Goal: Information Seeking & Learning: Check status

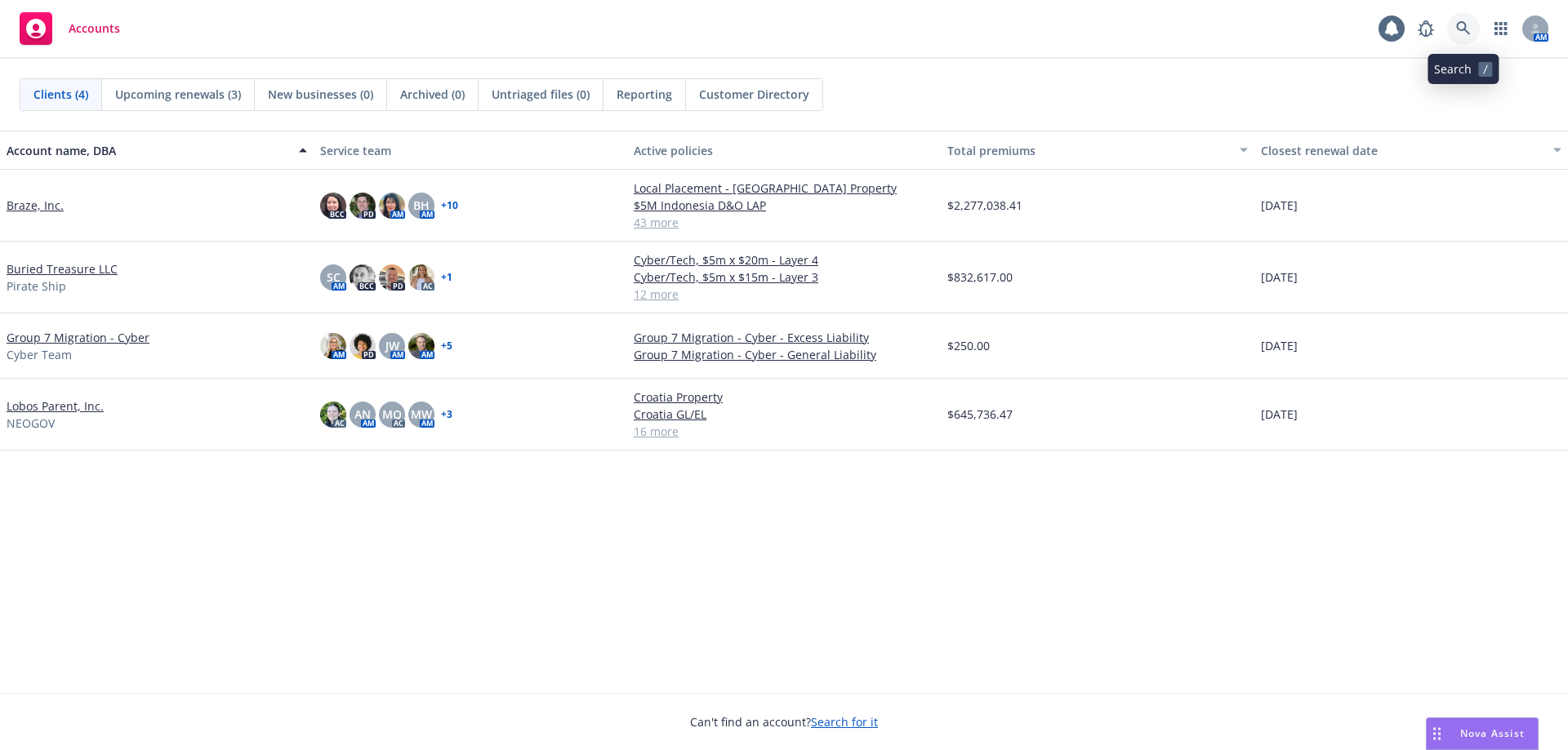
click at [1467, 19] on link at bounding box center [1464, 29] width 33 height 33
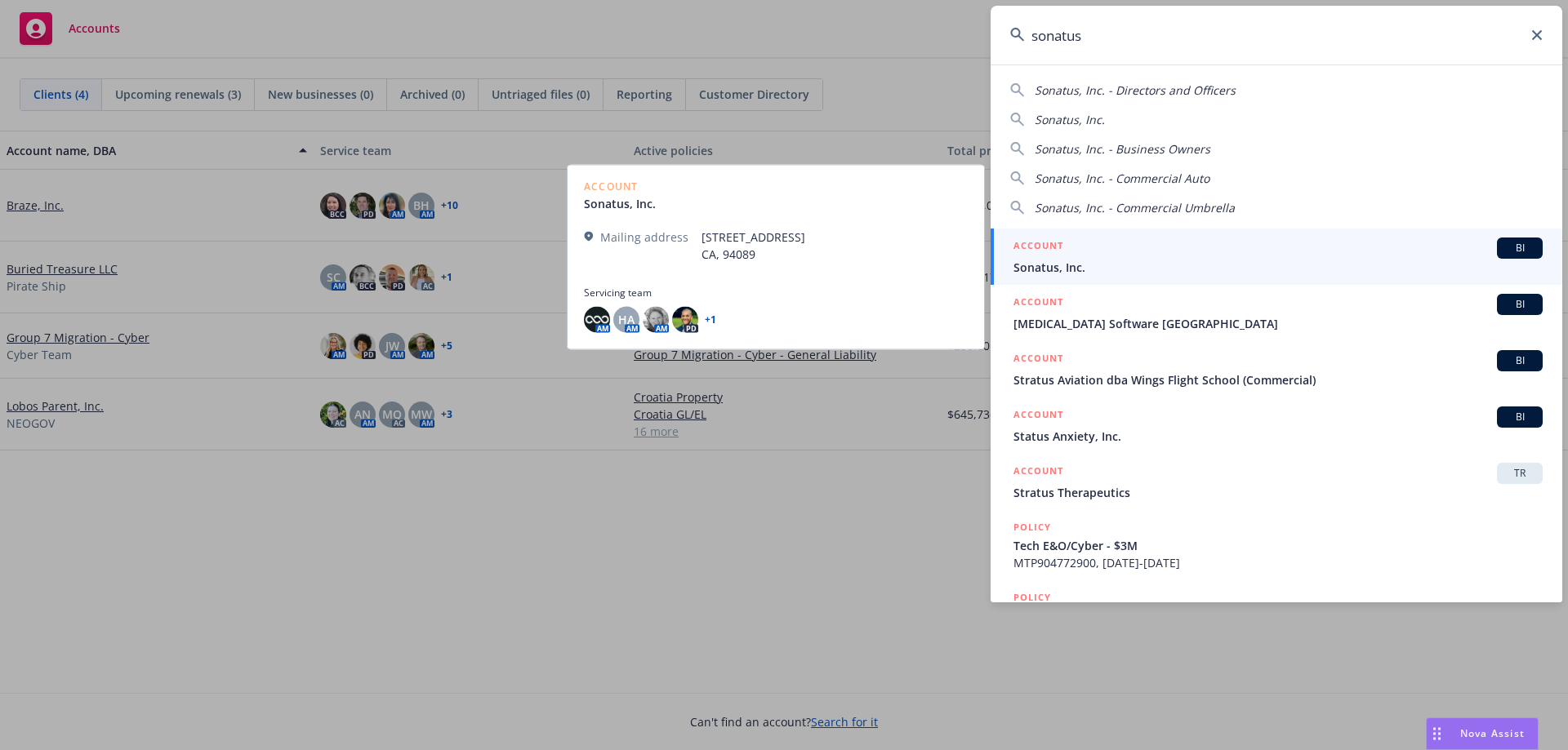
type input "sonatus"
click at [1112, 267] on span "Sonatus, Inc." at bounding box center [1279, 268] width 529 height 18
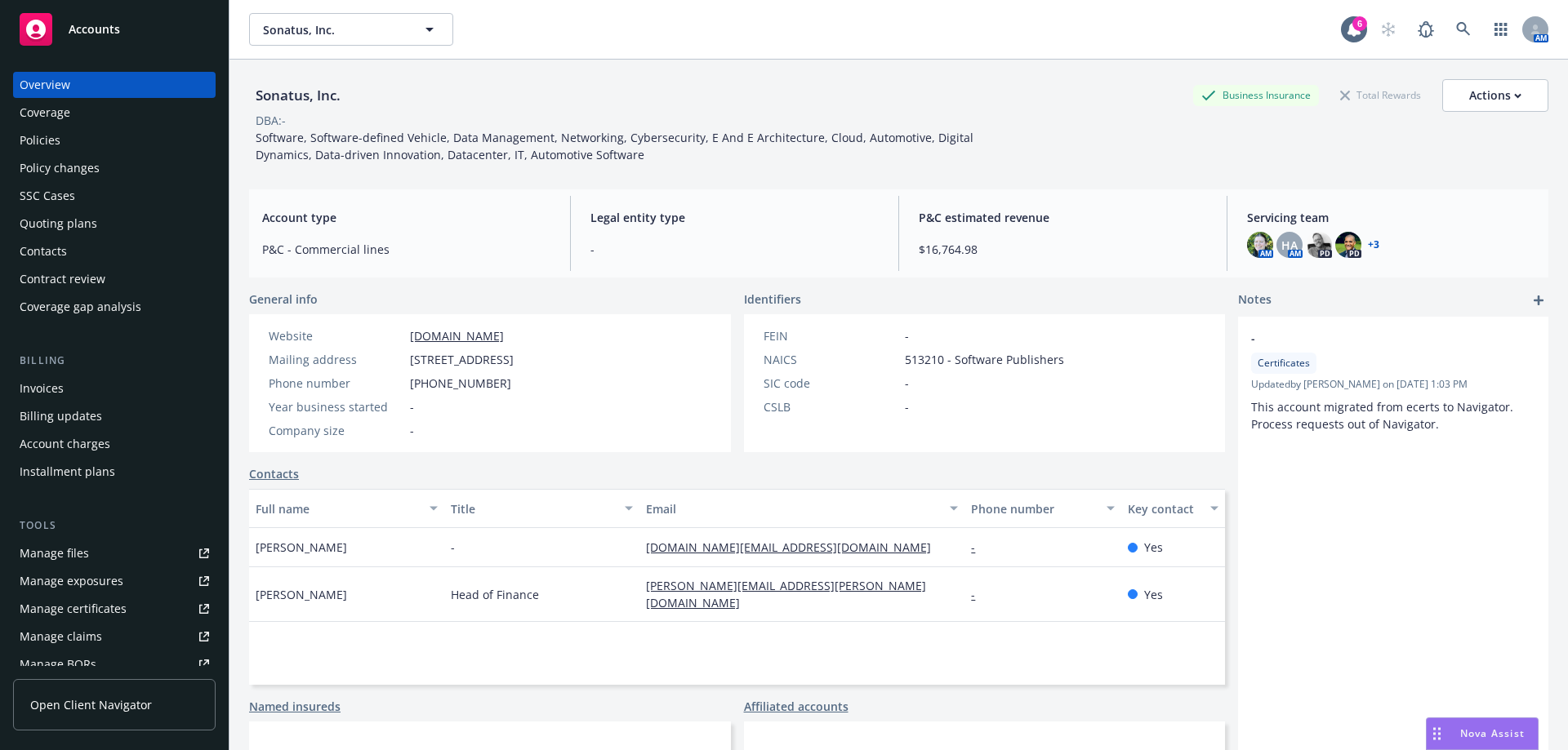
click at [75, 129] on div "Policies" at bounding box center [114, 140] width 190 height 26
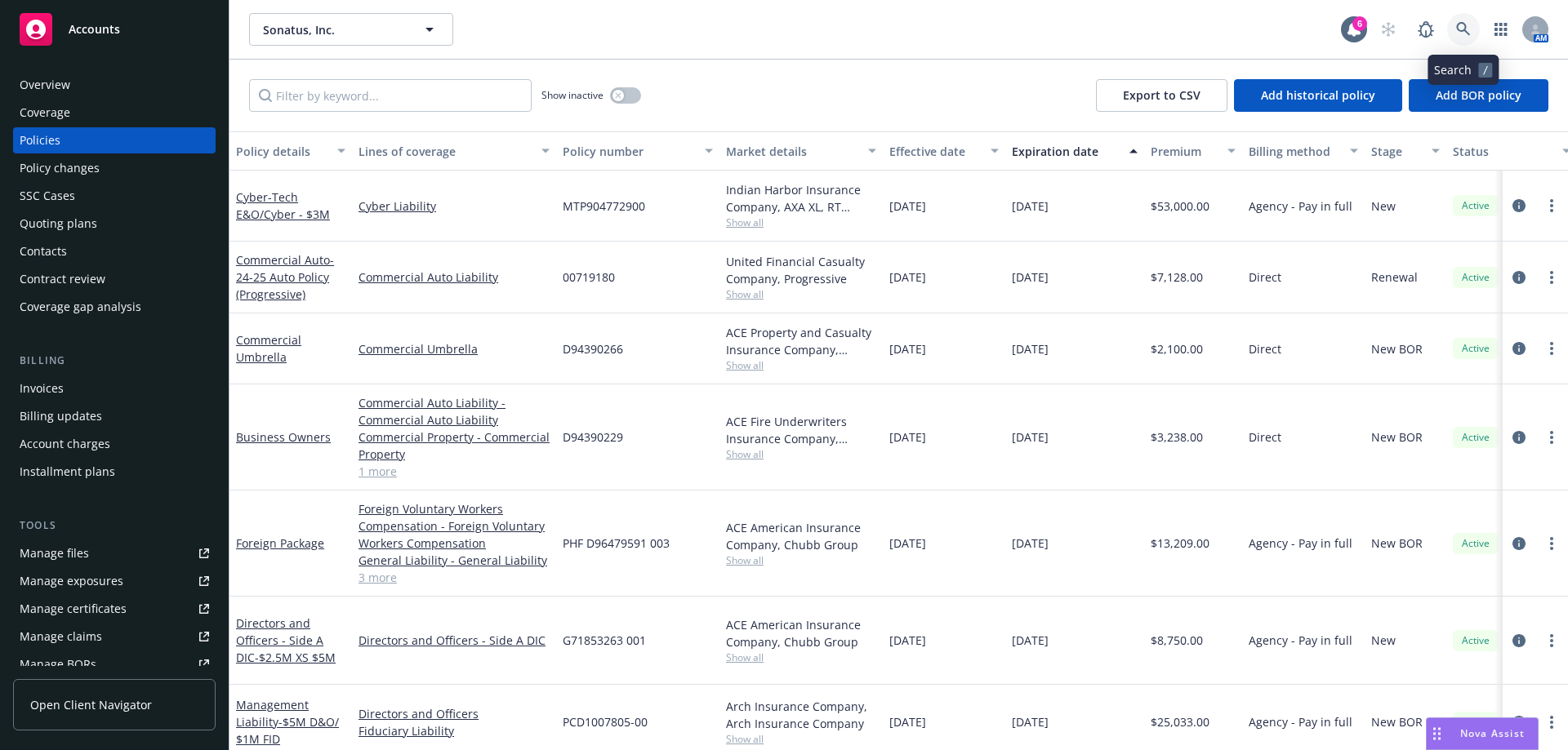
click at [1464, 36] on icon at bounding box center [1464, 29] width 15 height 15
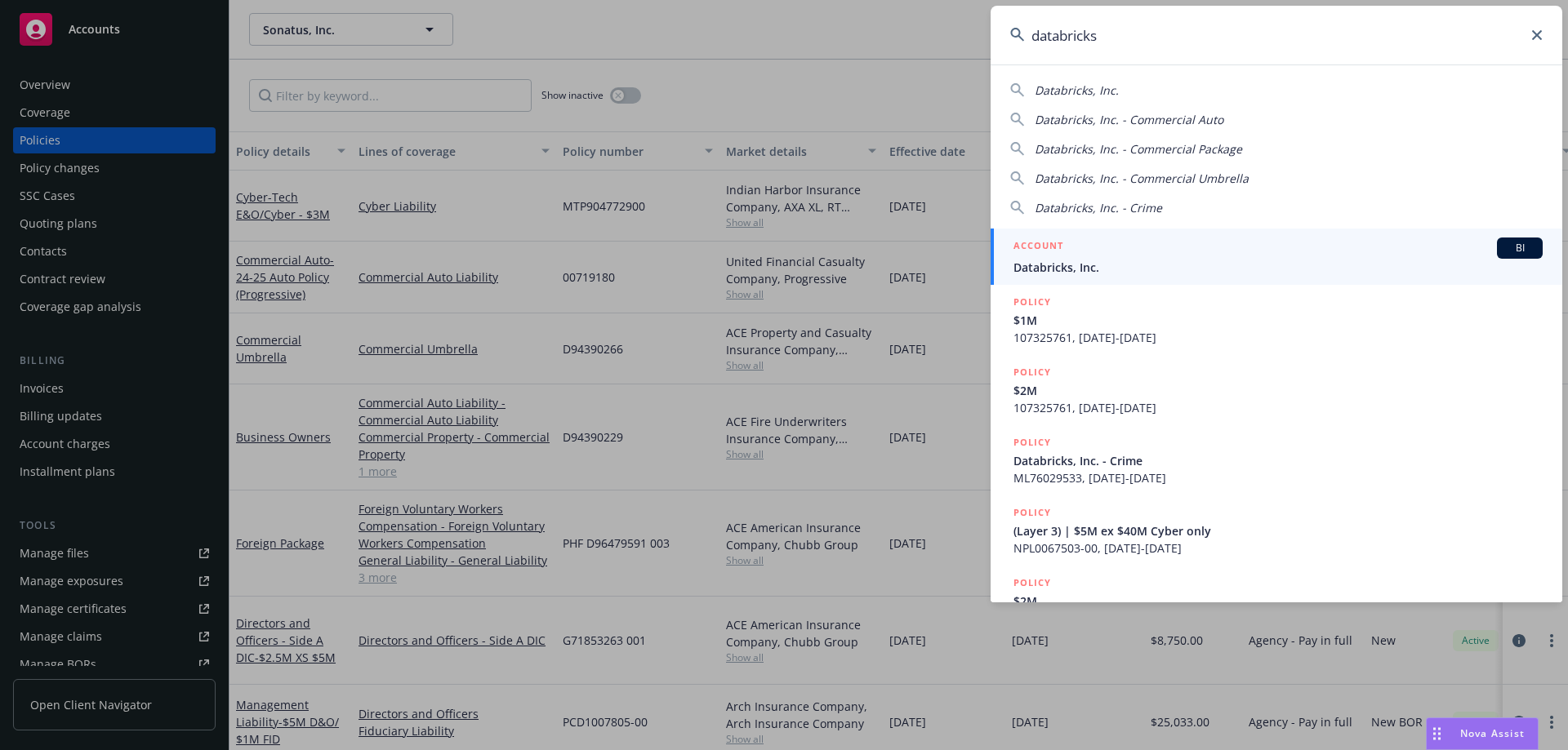
type input "databricks"
click at [1124, 263] on span "Databricks, Inc." at bounding box center [1279, 268] width 529 height 18
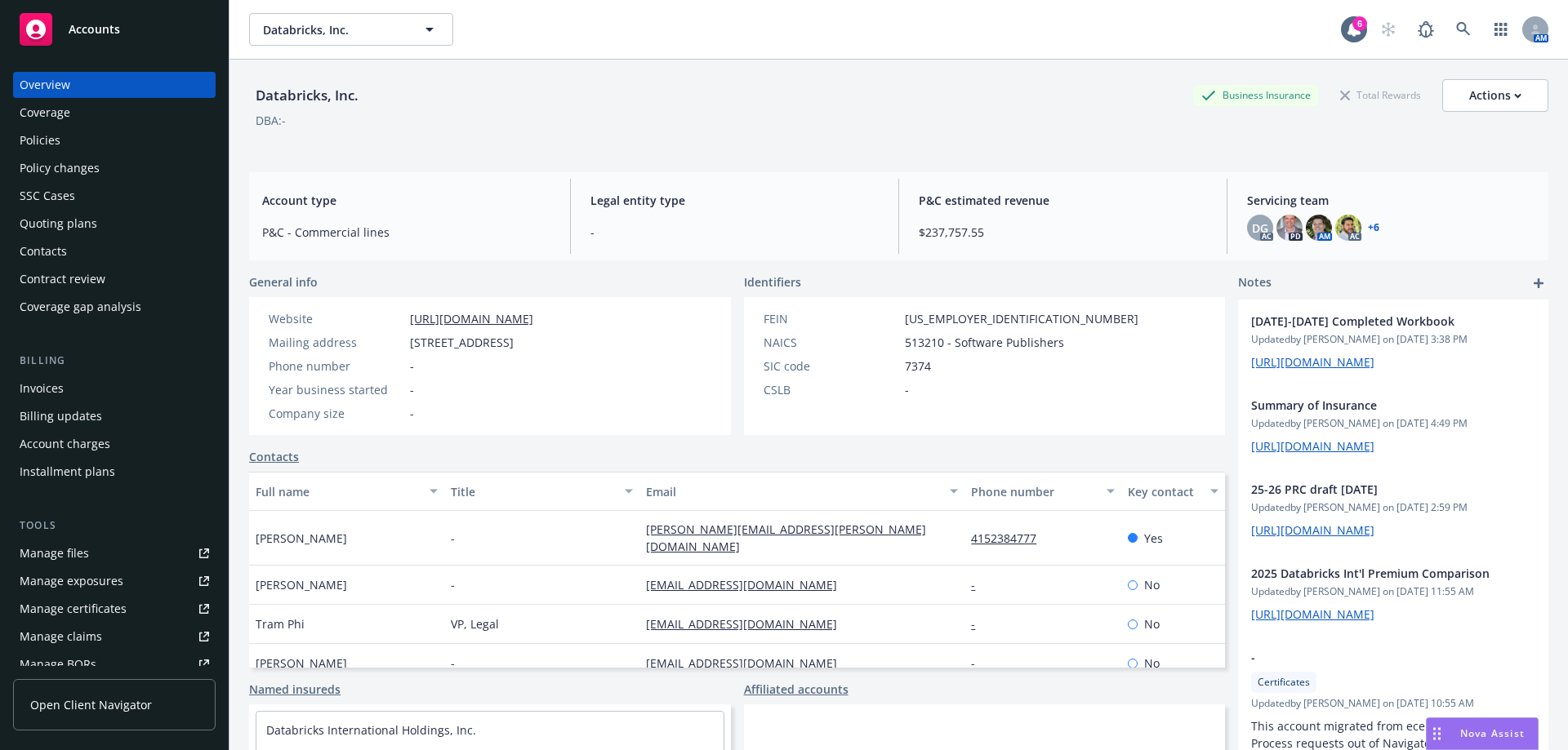
click at [91, 137] on div "Policies" at bounding box center [114, 140] width 190 height 26
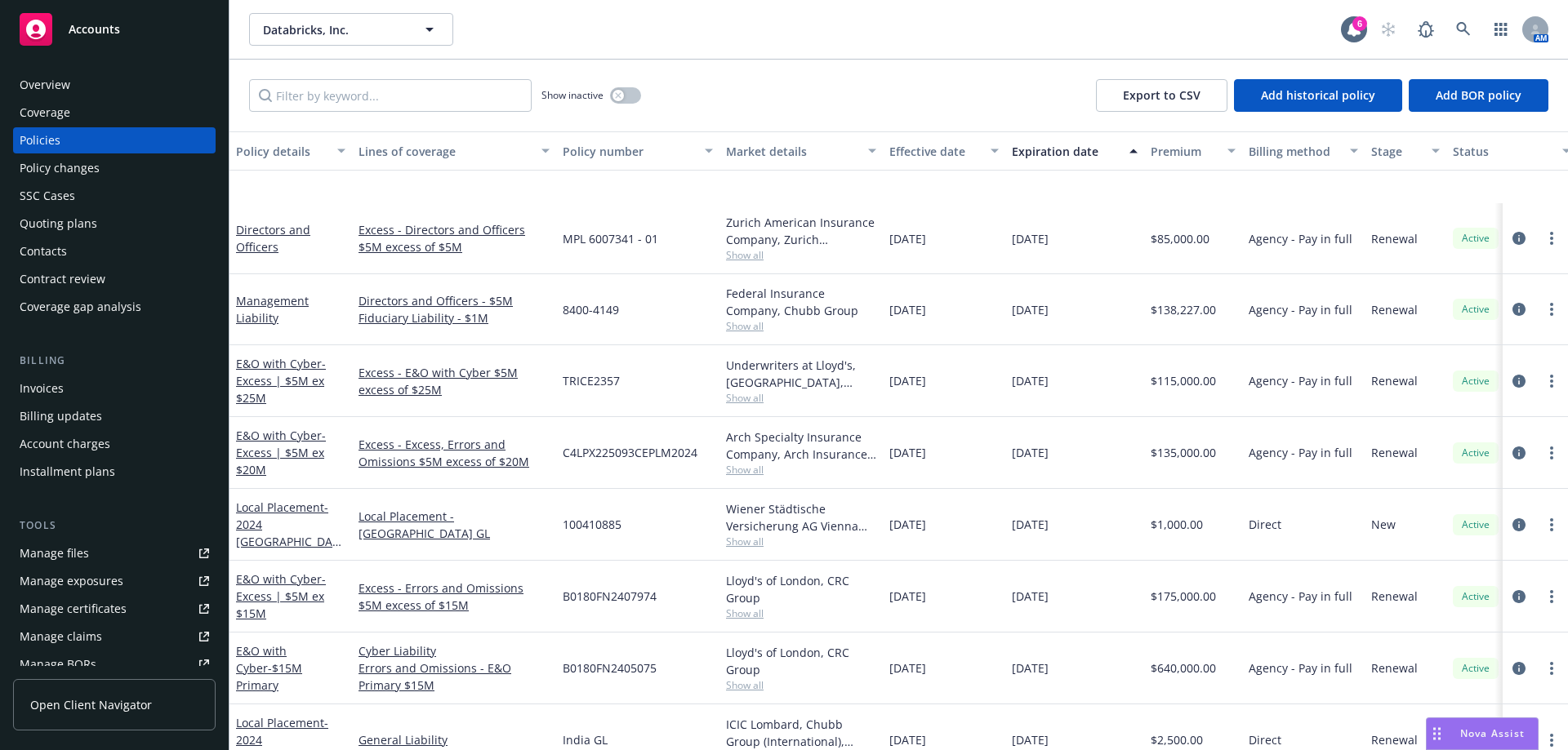
scroll to position [1633, 0]
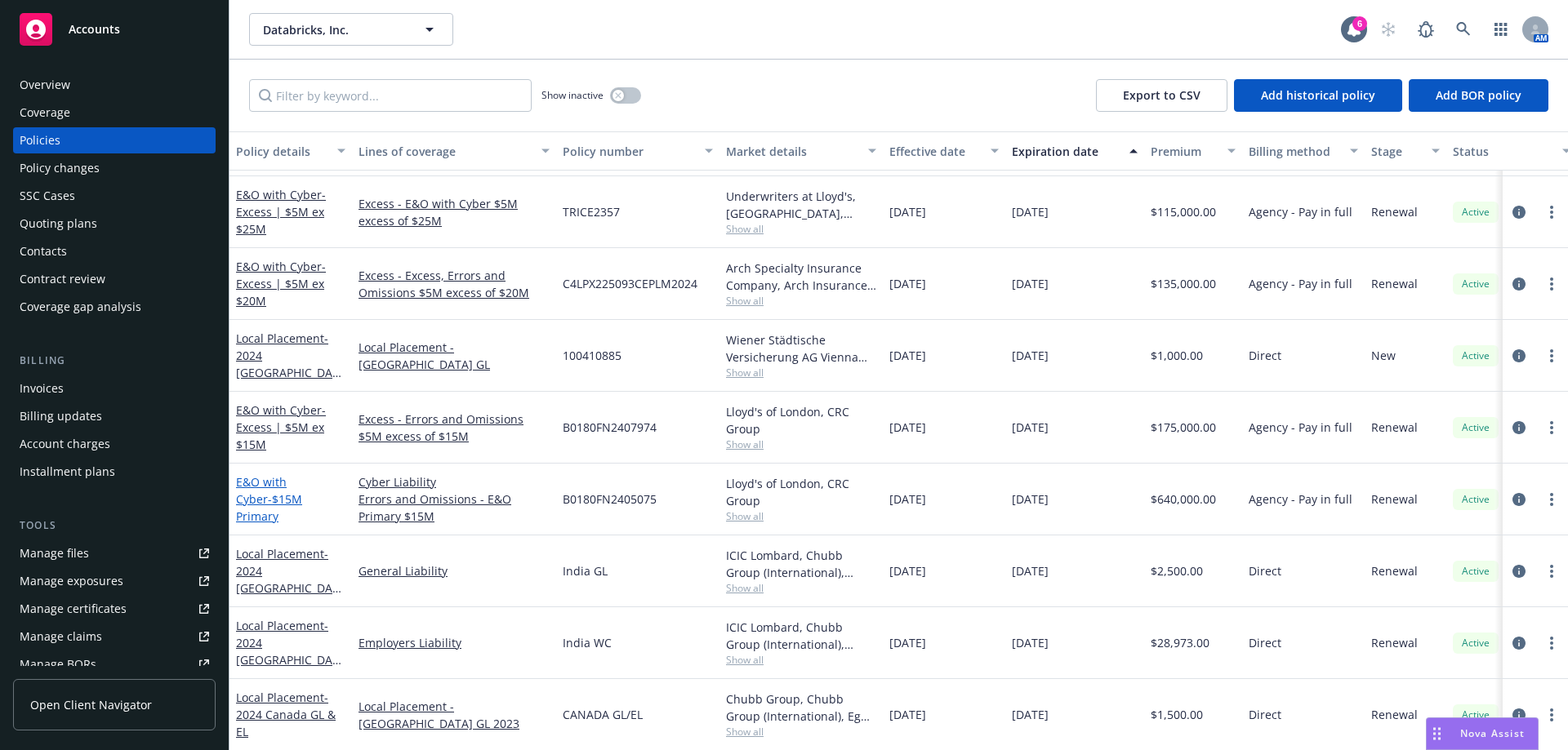
click at [265, 494] on link "E&O with Cyber - $15M Primary" at bounding box center [270, 499] width 66 height 50
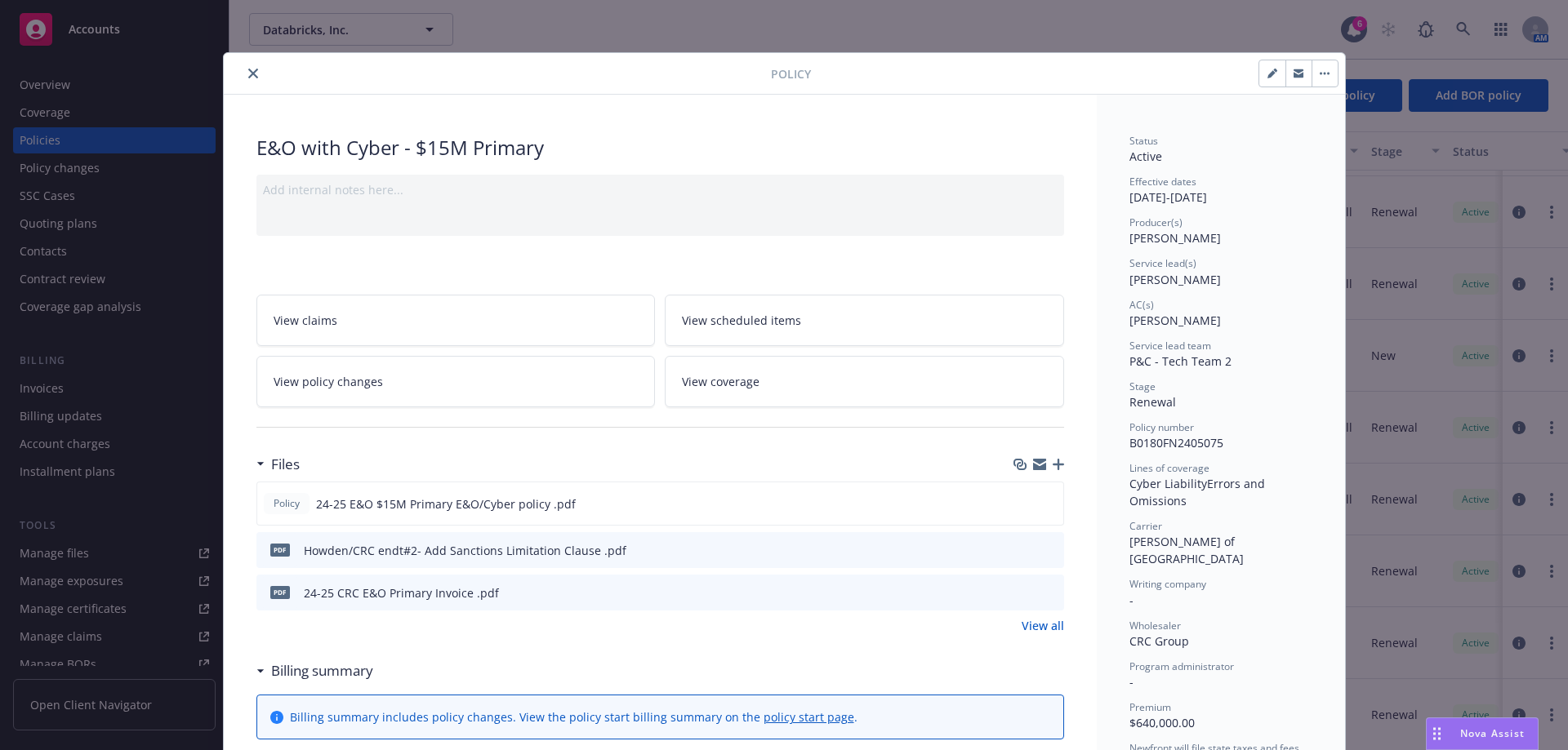
click at [248, 75] on icon "close" at bounding box center [253, 74] width 10 height 10
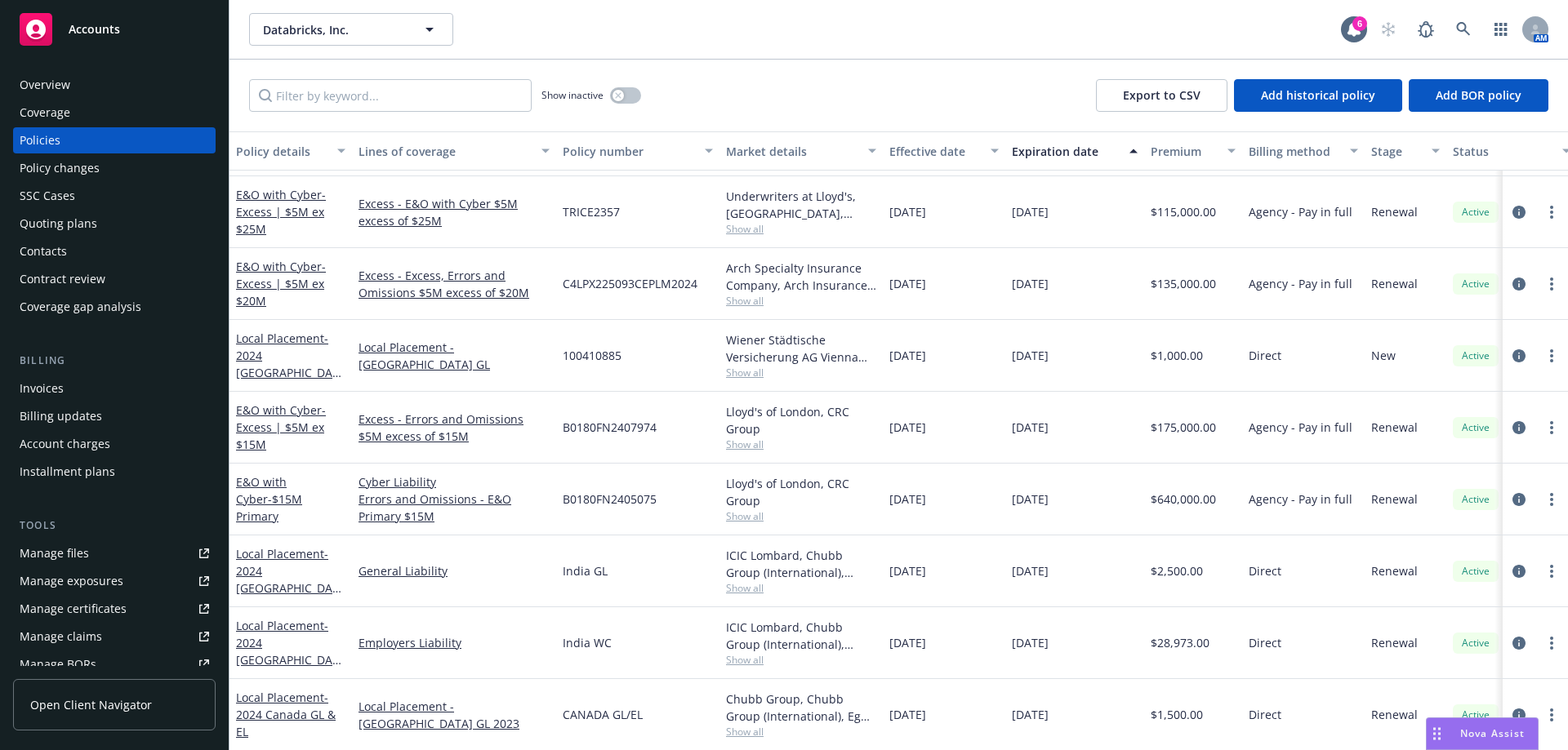
click at [58, 219] on div "Quoting plans" at bounding box center [58, 224] width 78 height 26
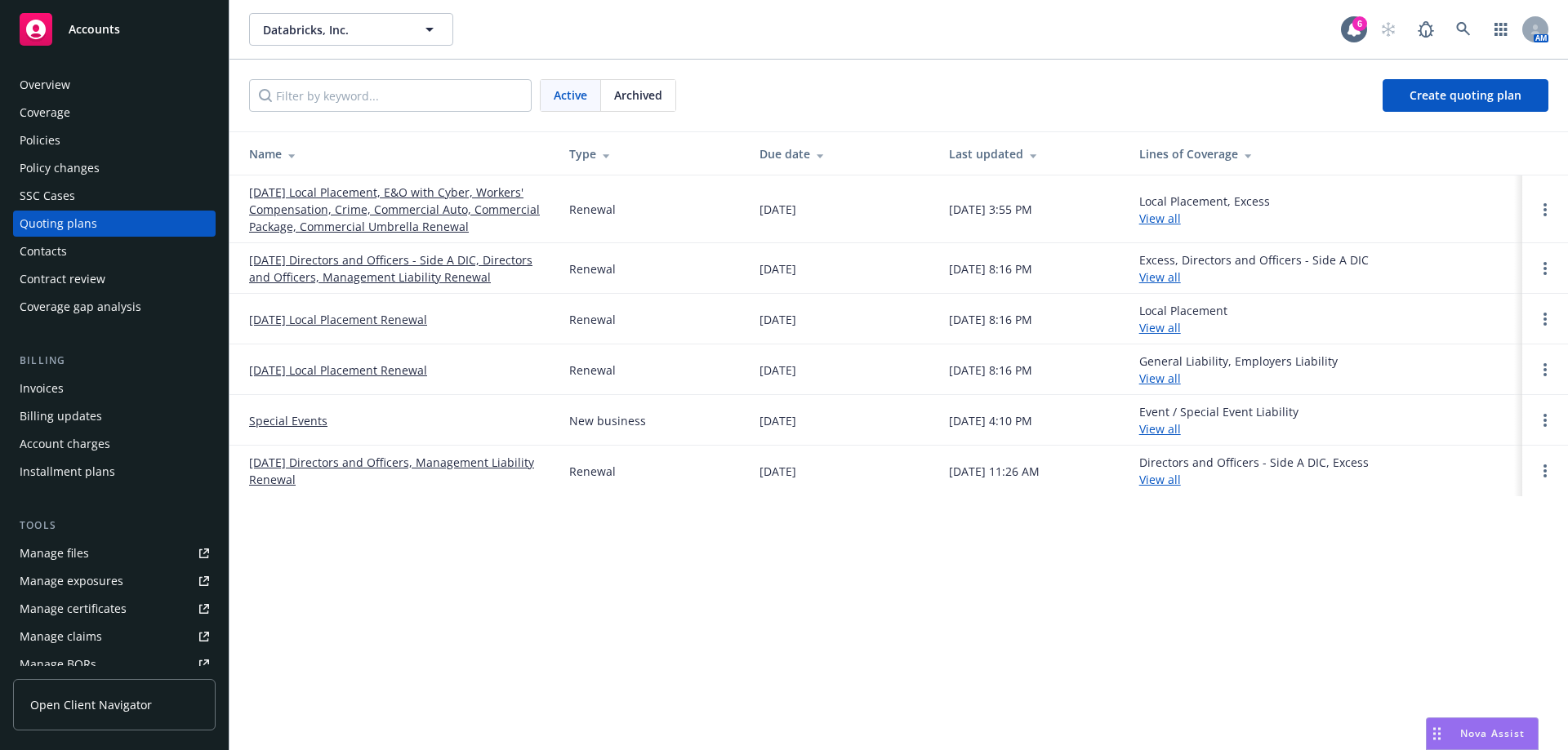
click at [409, 207] on link "[DATE] Local Placement, E&O with Cyber, Workers' Compensation, Crime, Commercia…" at bounding box center [396, 209] width 294 height 52
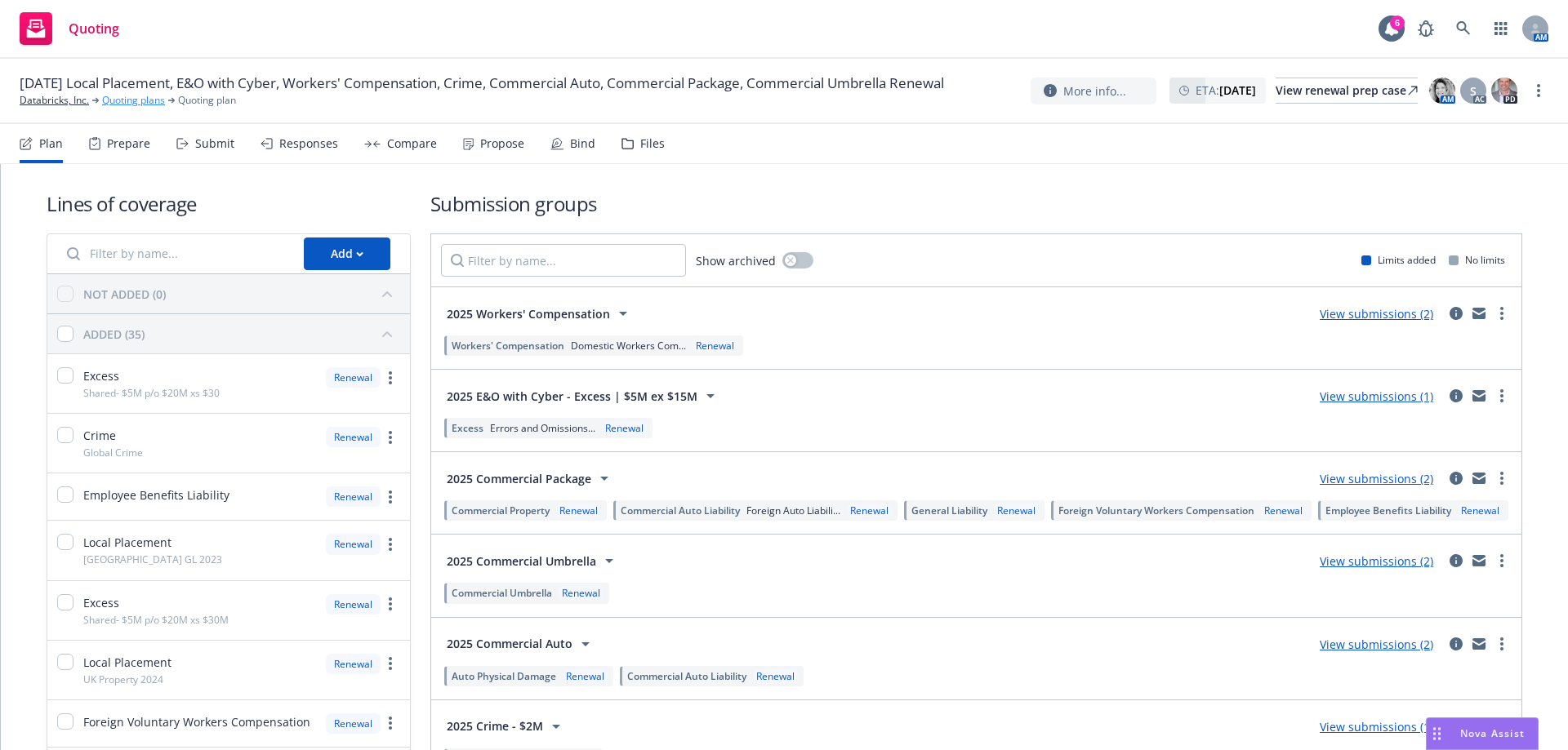
click at [126, 108] on link "Quoting plans" at bounding box center [133, 100] width 63 height 15
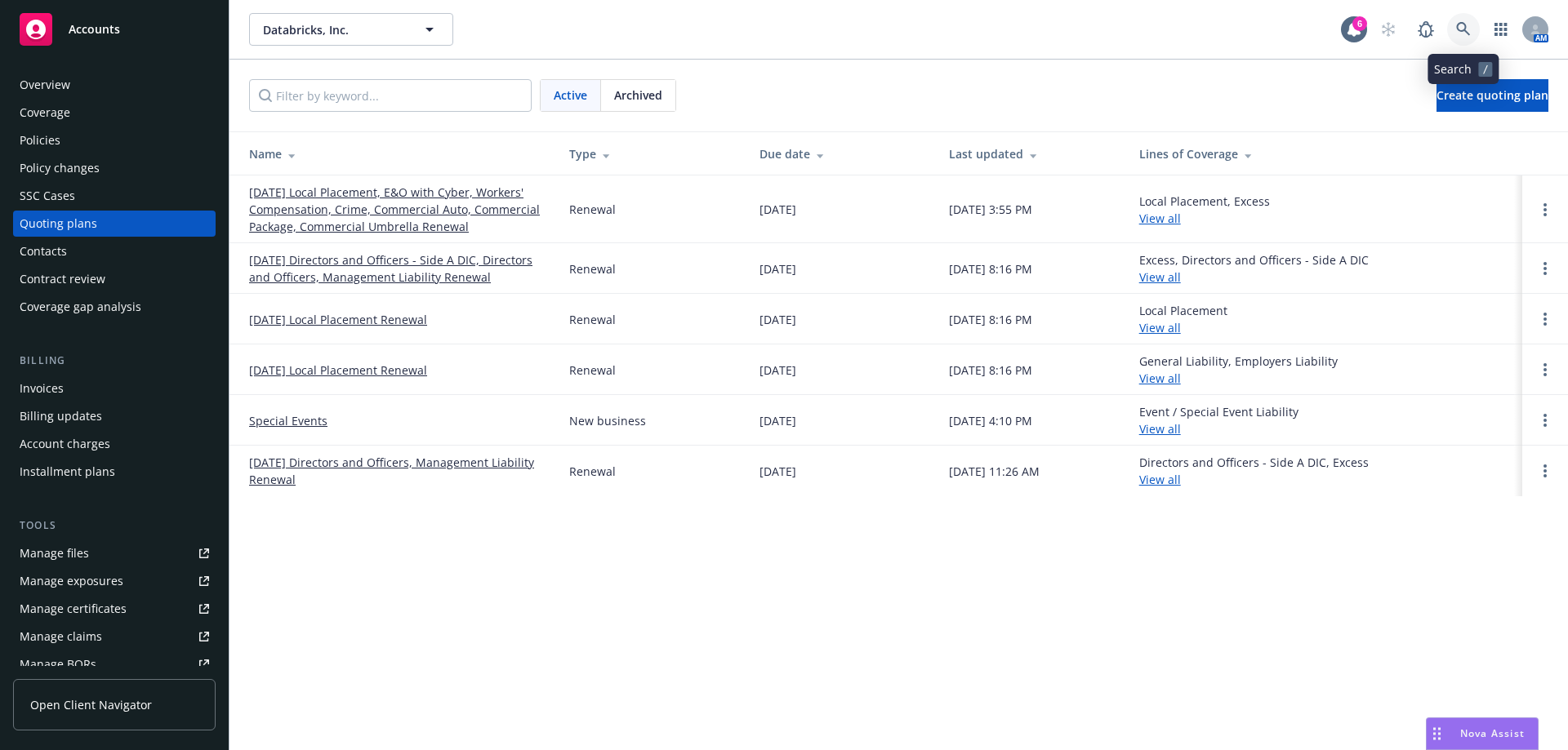
click at [1474, 30] on link at bounding box center [1464, 29] width 33 height 33
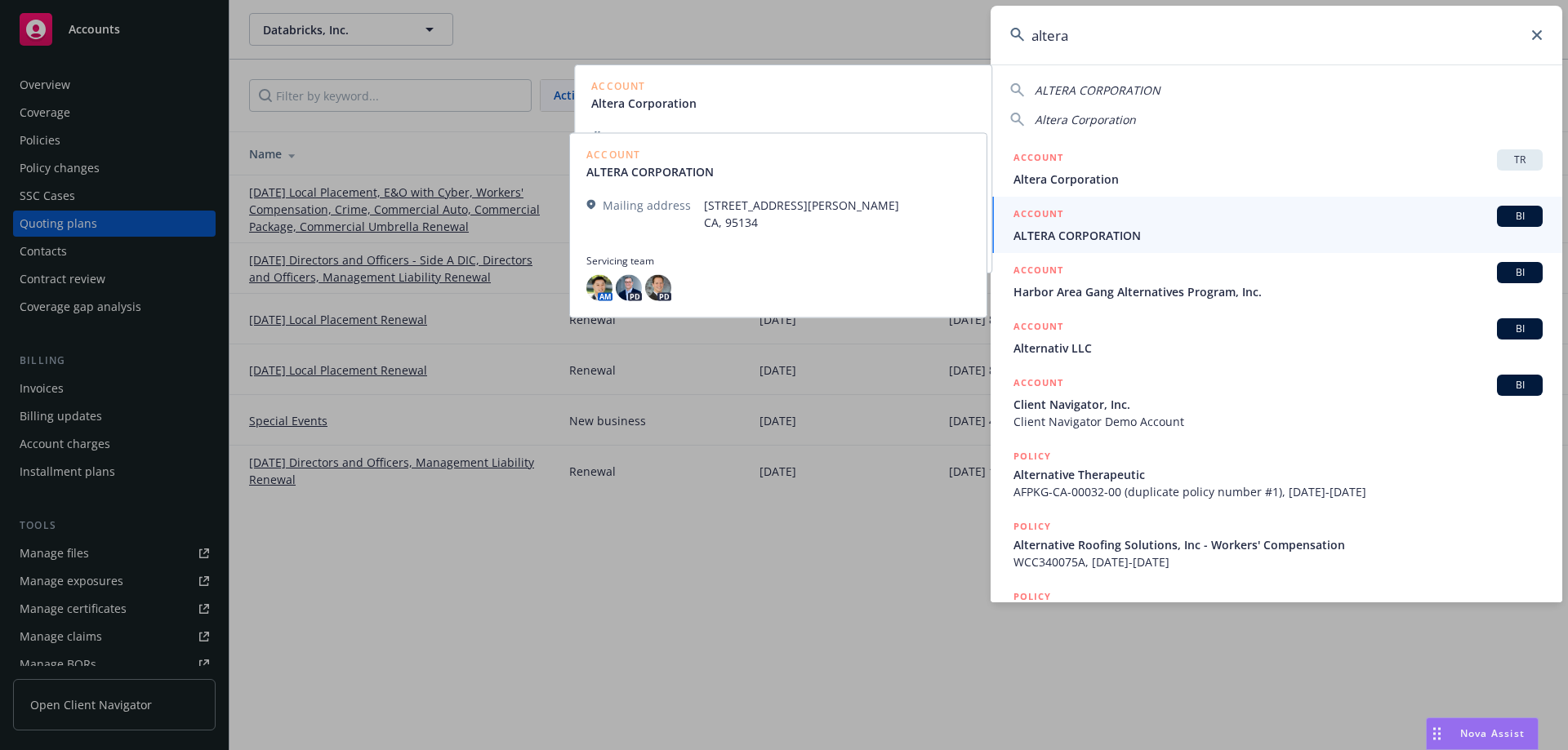
type input "altera"
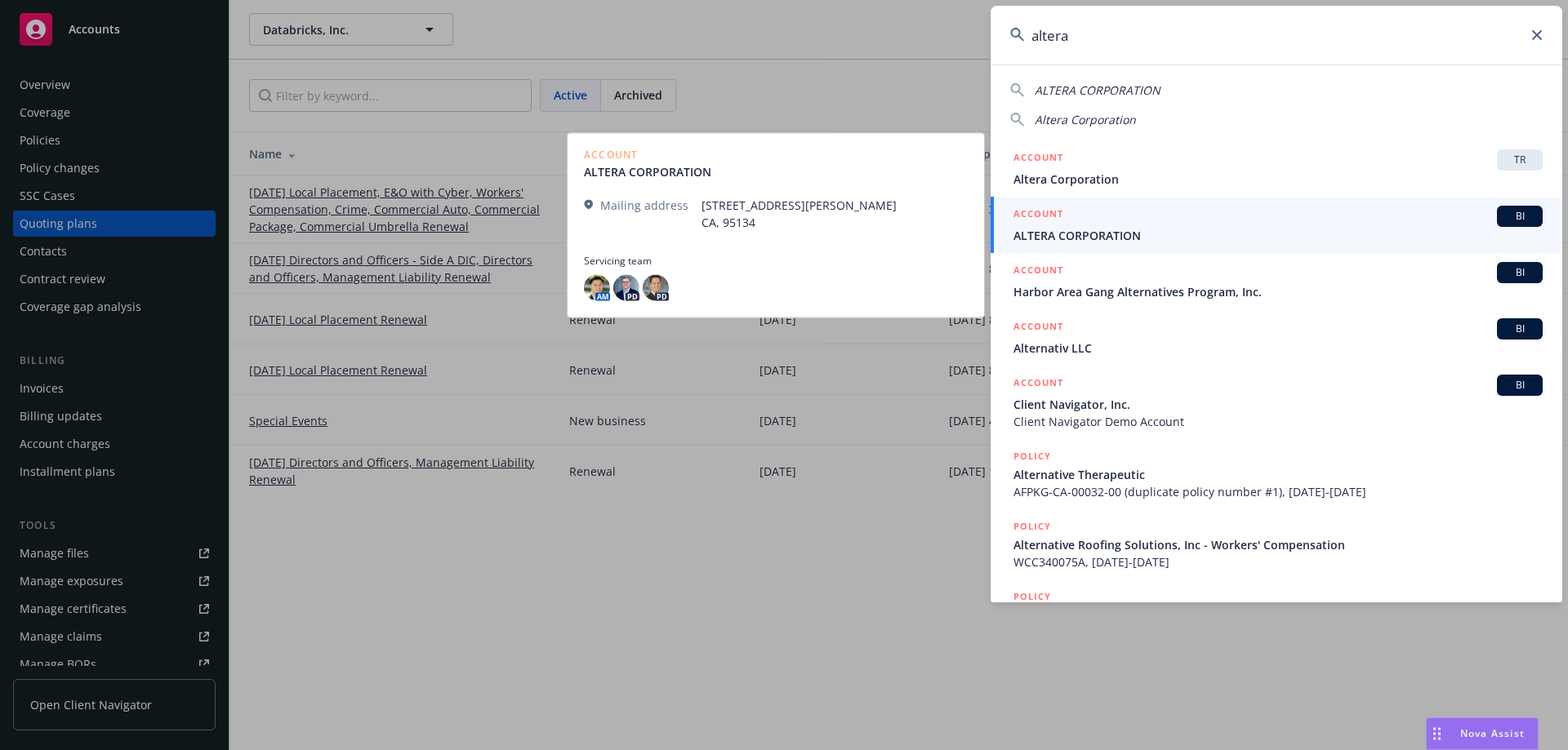
click at [1209, 228] on span "ALTERA CORPORATION" at bounding box center [1279, 235] width 529 height 18
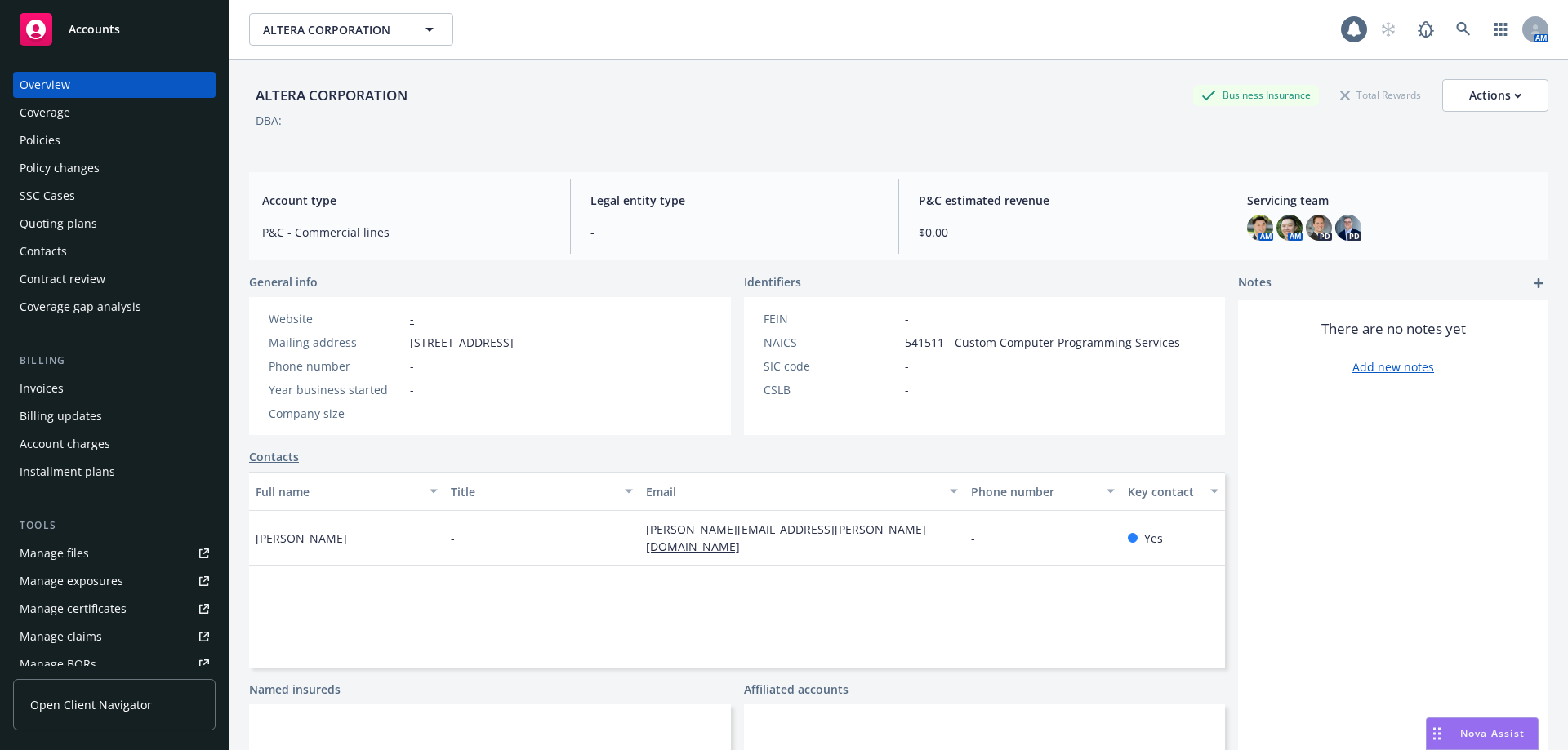
click at [112, 130] on div "Policies" at bounding box center [114, 140] width 190 height 26
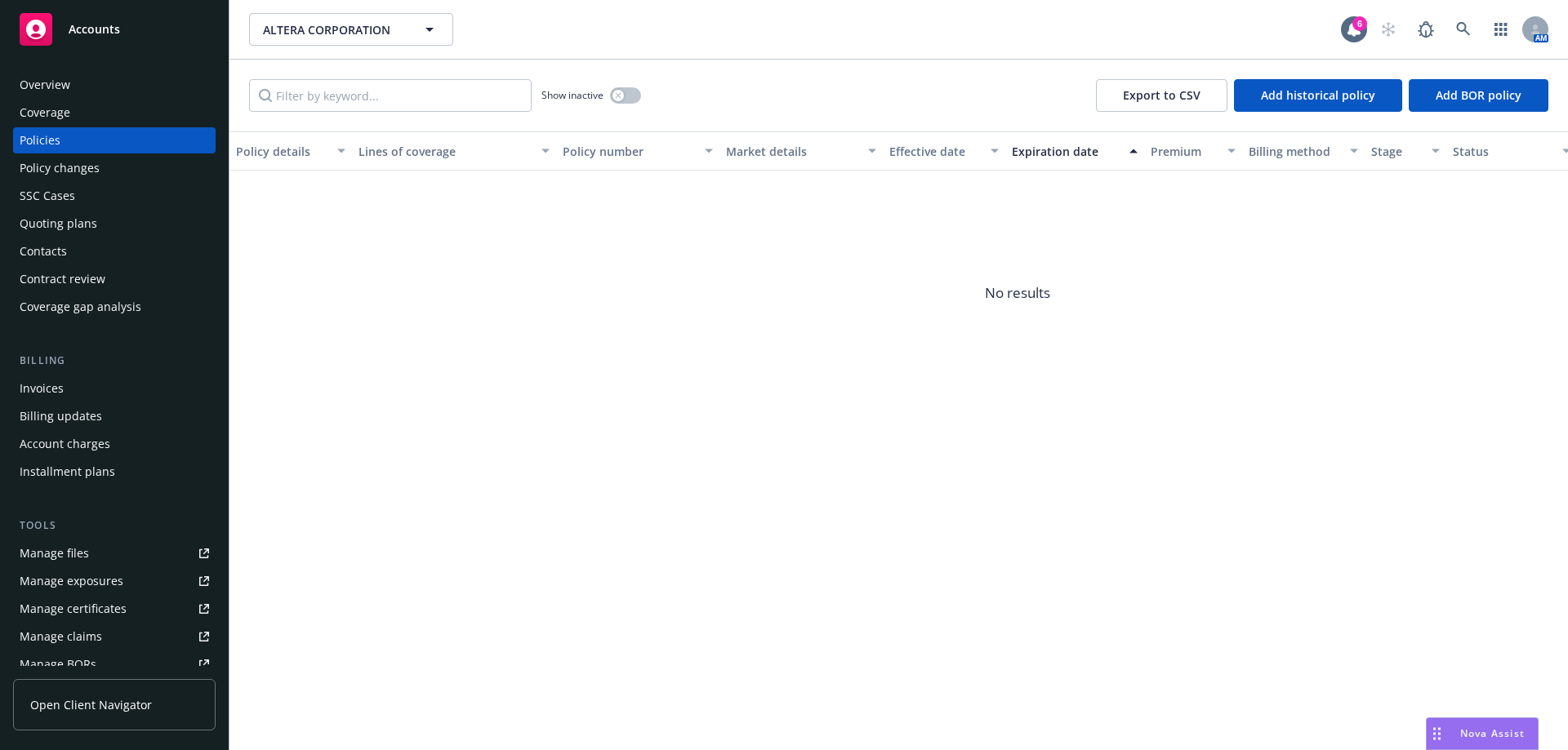
click at [89, 221] on div "Quoting plans" at bounding box center [58, 224] width 78 height 26
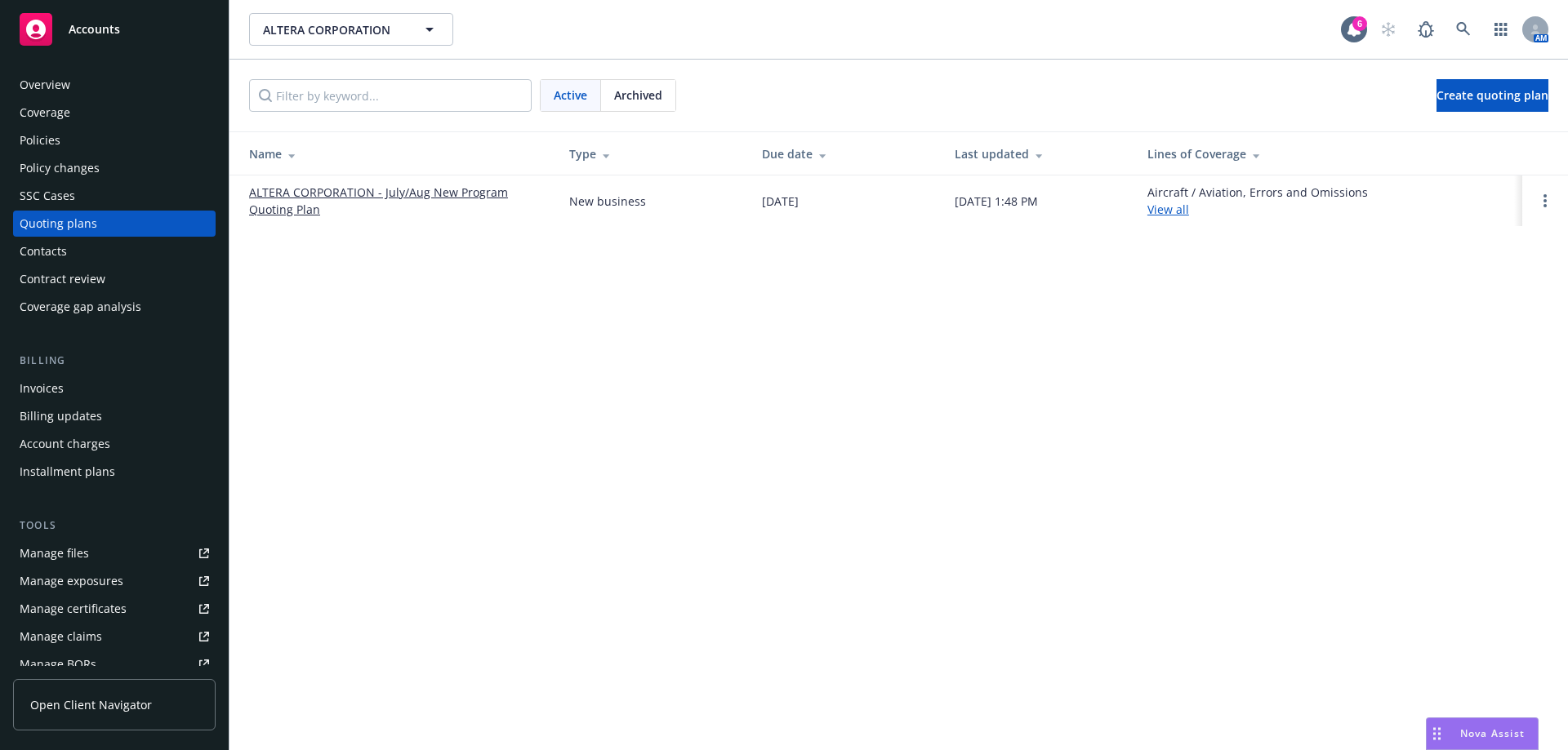
click at [315, 191] on link "ALTERA CORPORATION - July/Aug New Program Quoting Plan" at bounding box center [396, 200] width 294 height 34
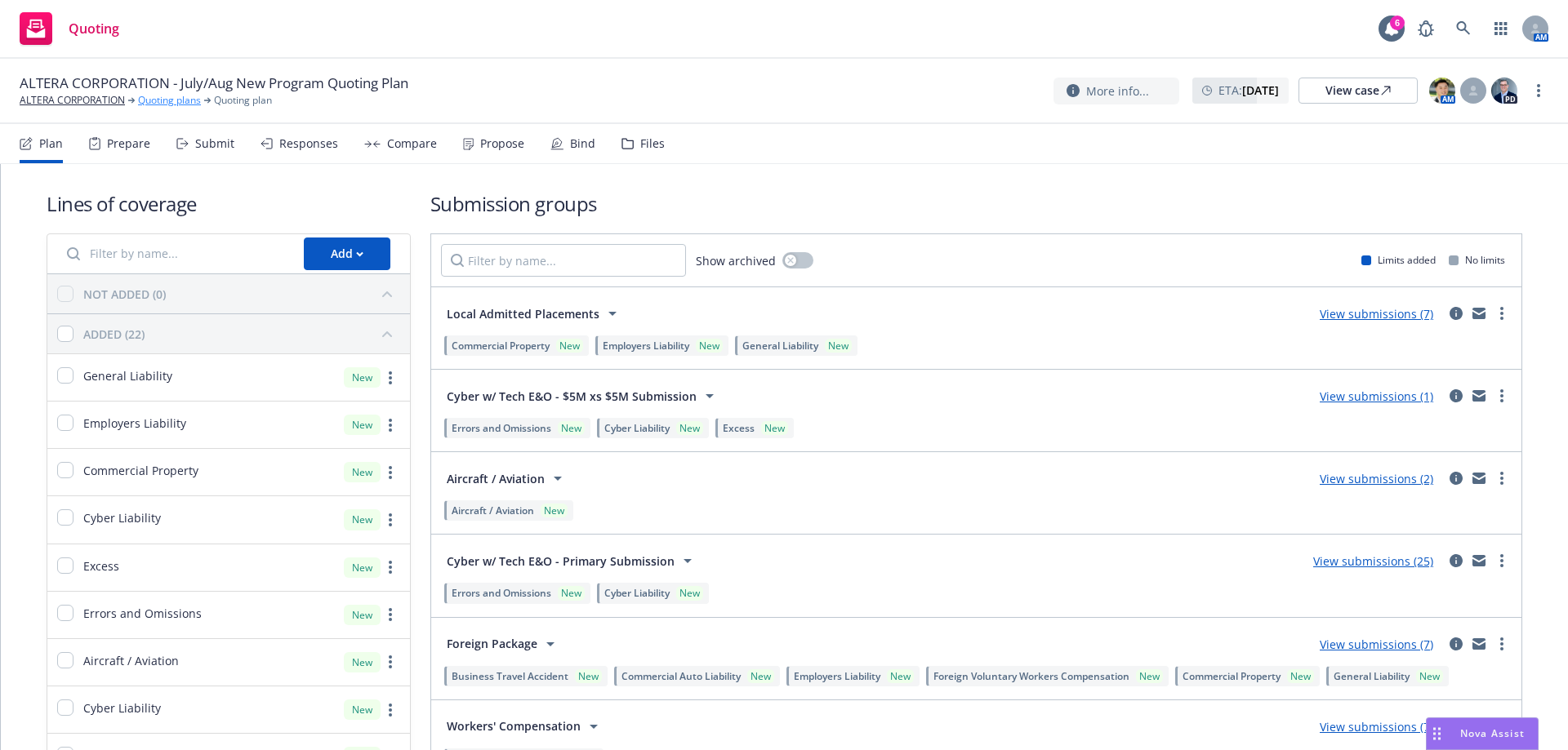
click at [180, 104] on link "Quoting plans" at bounding box center [169, 100] width 63 height 15
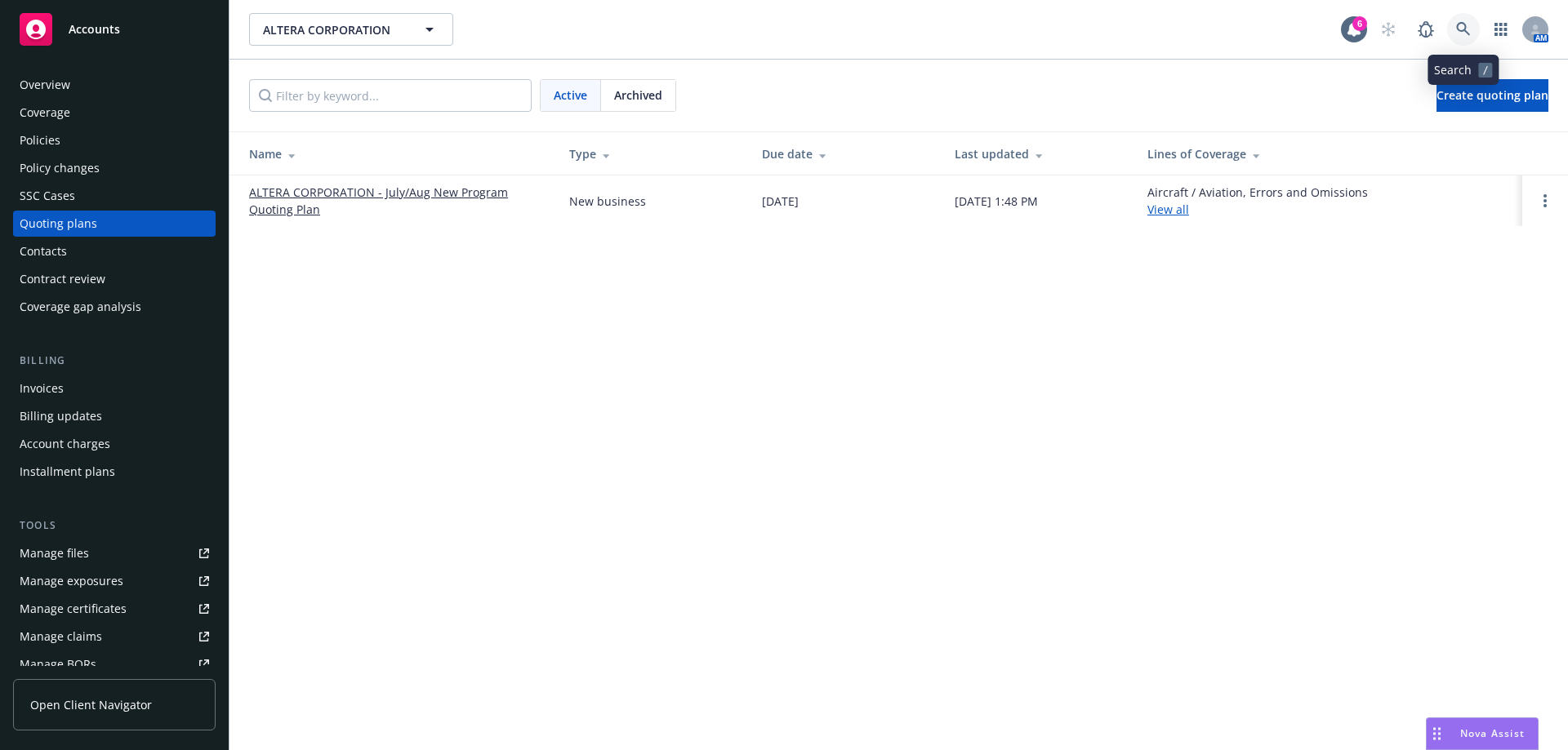
click at [1470, 22] on icon at bounding box center [1464, 29] width 15 height 15
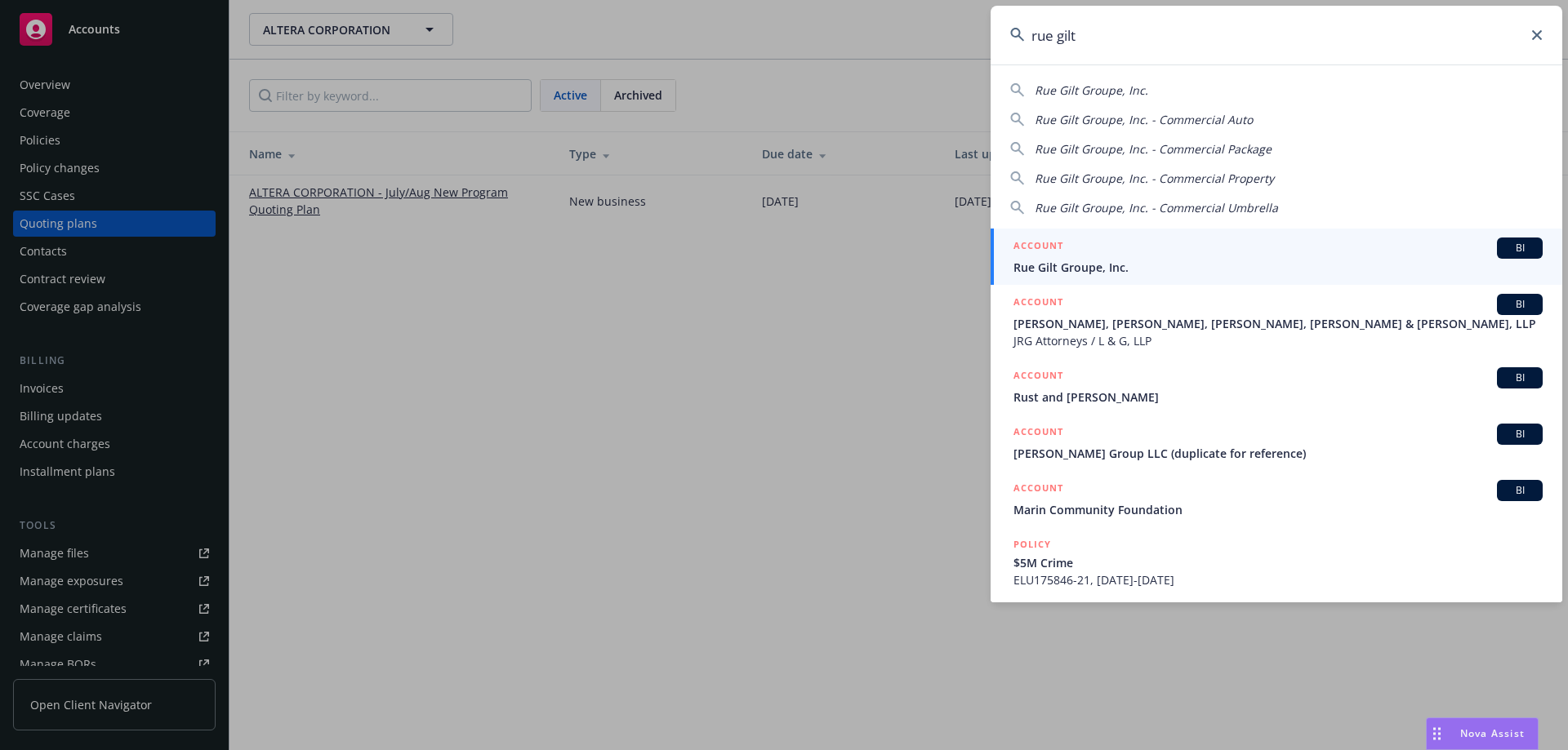
type input "rue gilt"
click at [1057, 263] on span "Rue Gilt Groupe, Inc." at bounding box center [1279, 268] width 529 height 18
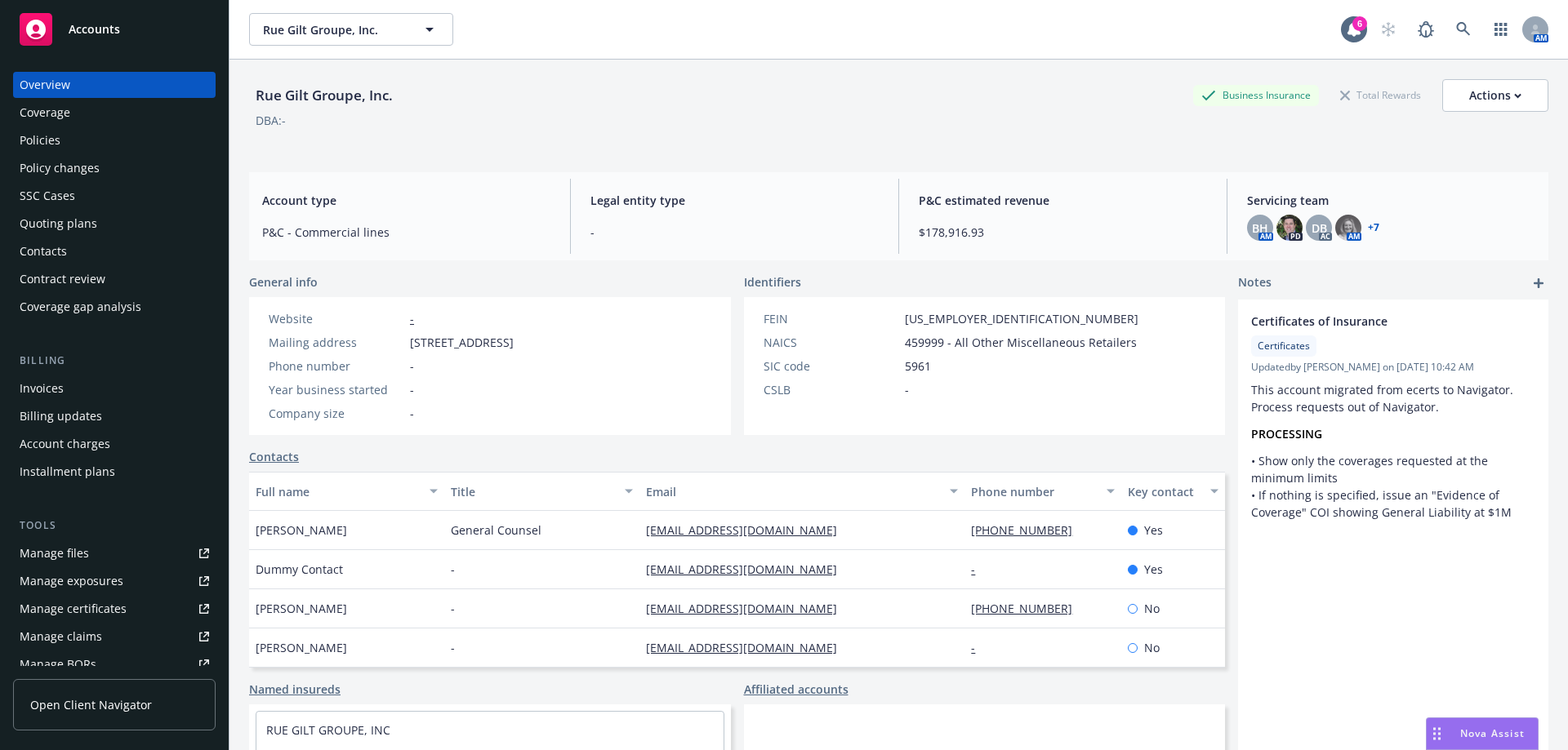
click at [40, 134] on div "Policies" at bounding box center [40, 140] width 41 height 26
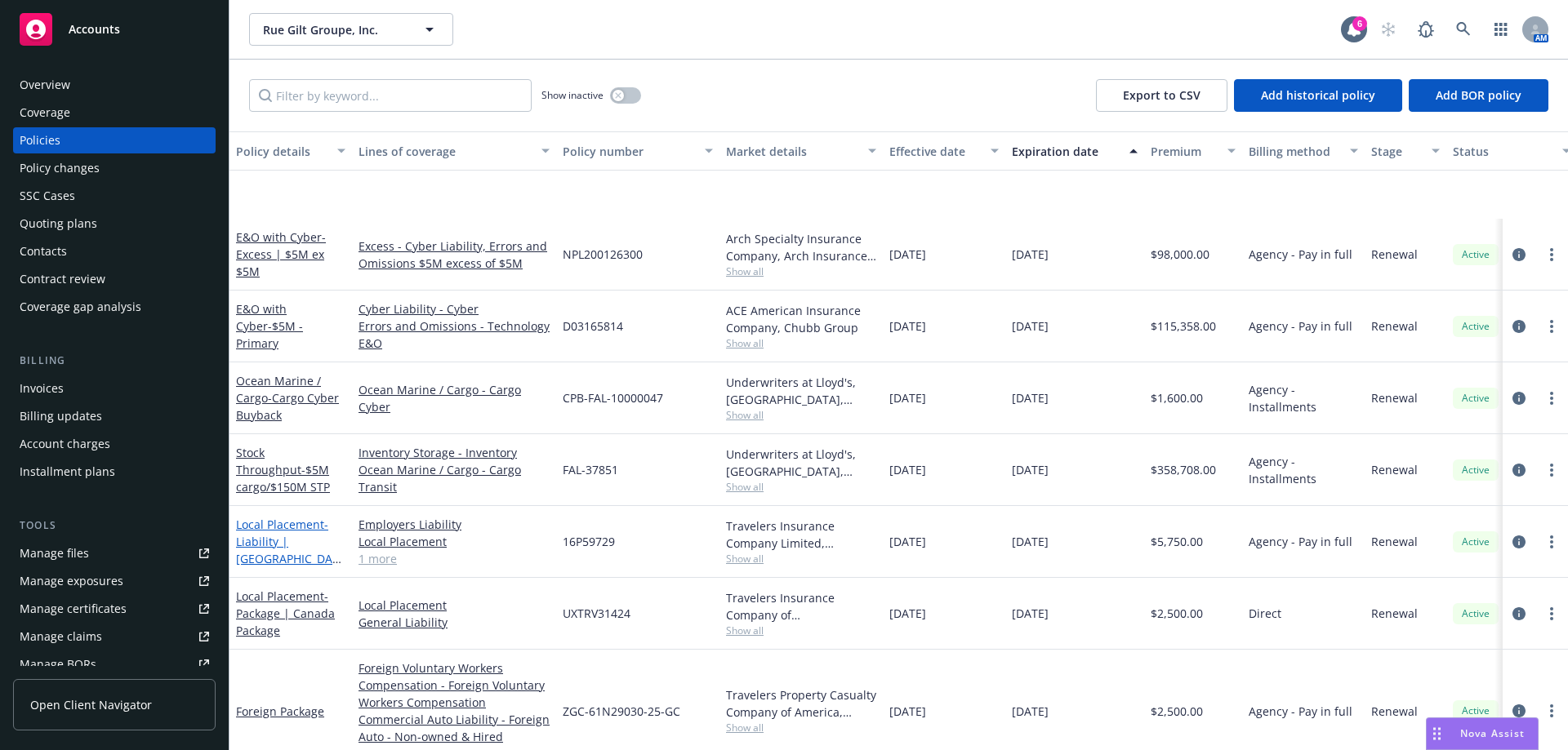
scroll to position [409, 0]
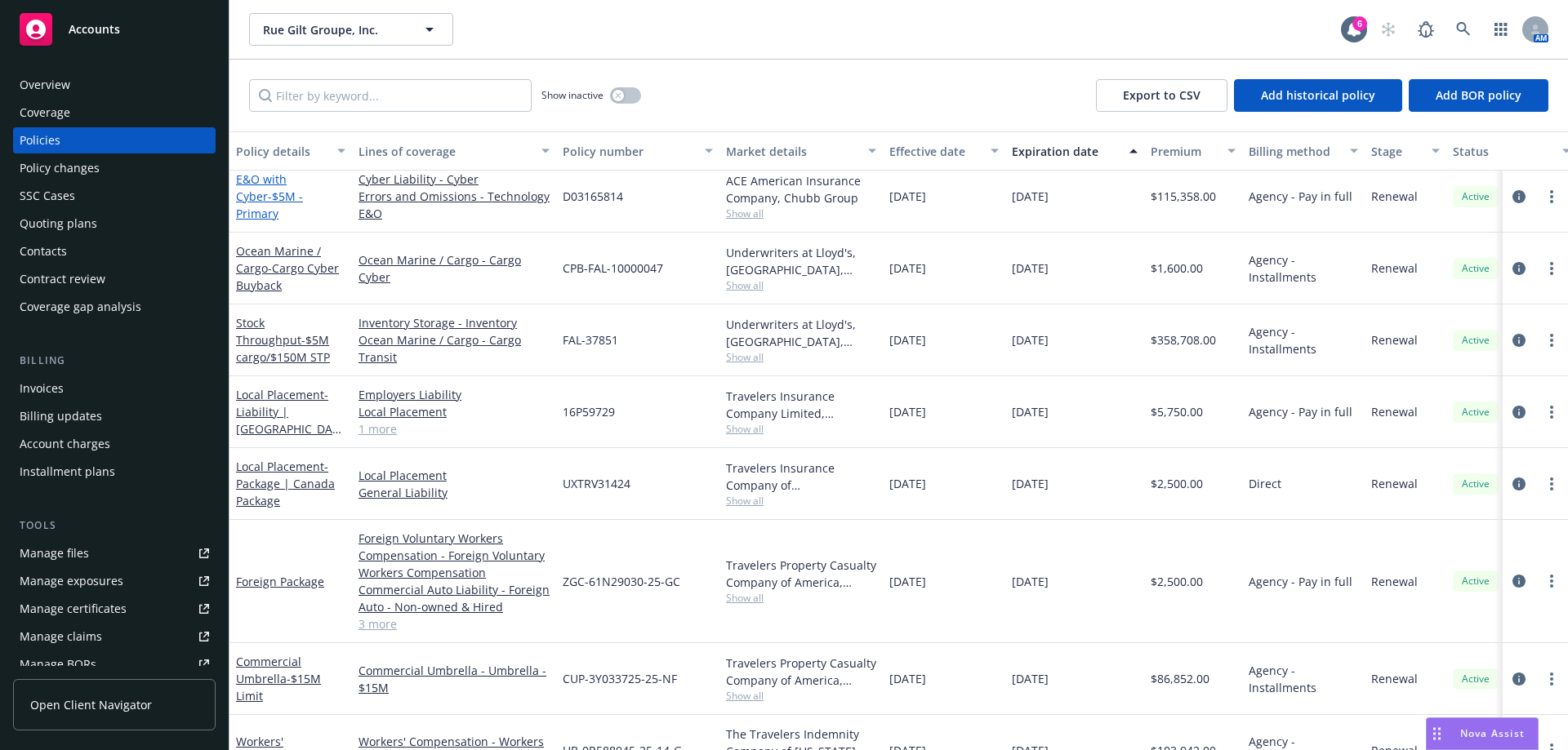
click at [281, 195] on link "E&O with Cyber - $5M - Primary" at bounding box center [270, 196] width 67 height 50
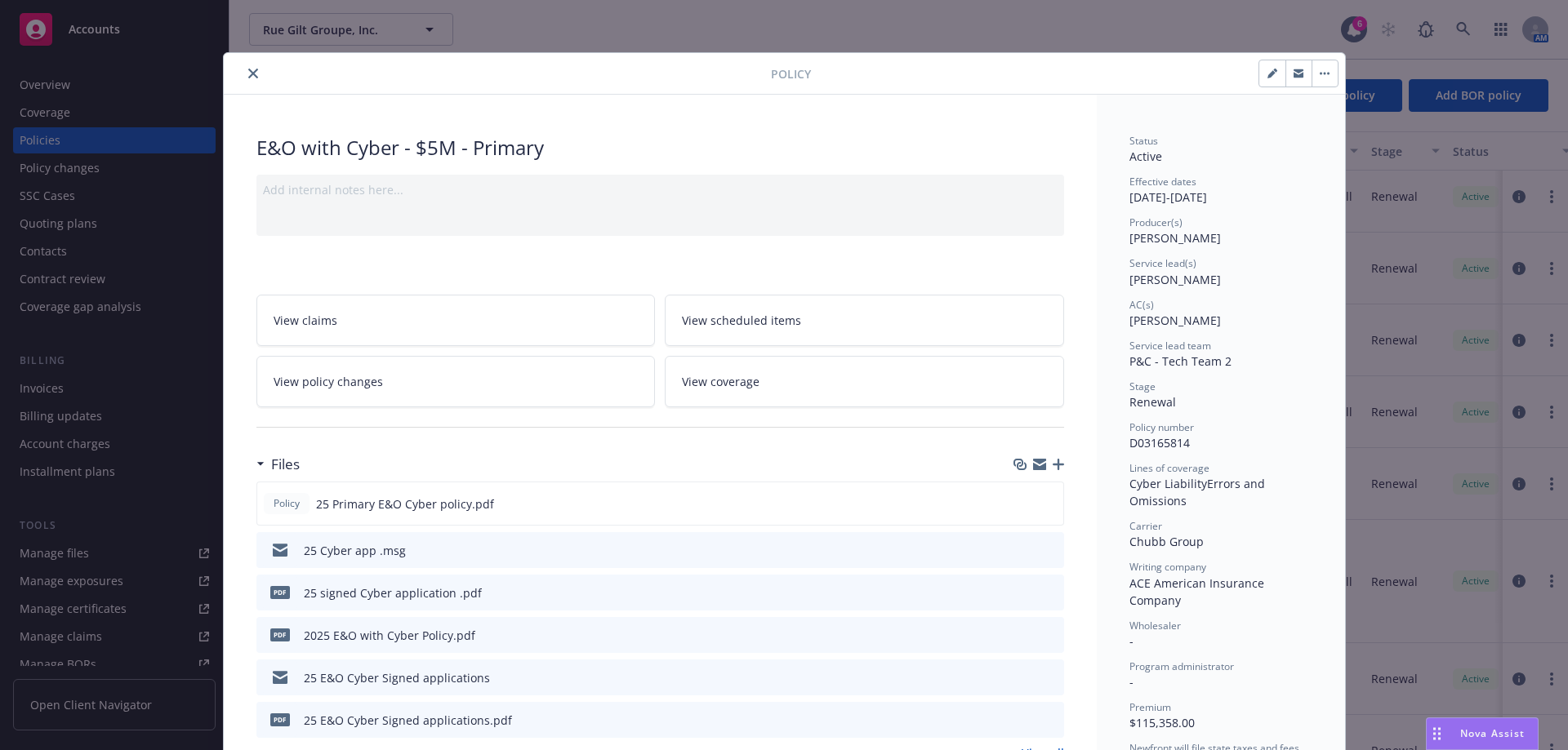
click at [248, 76] on icon "close" at bounding box center [253, 74] width 10 height 10
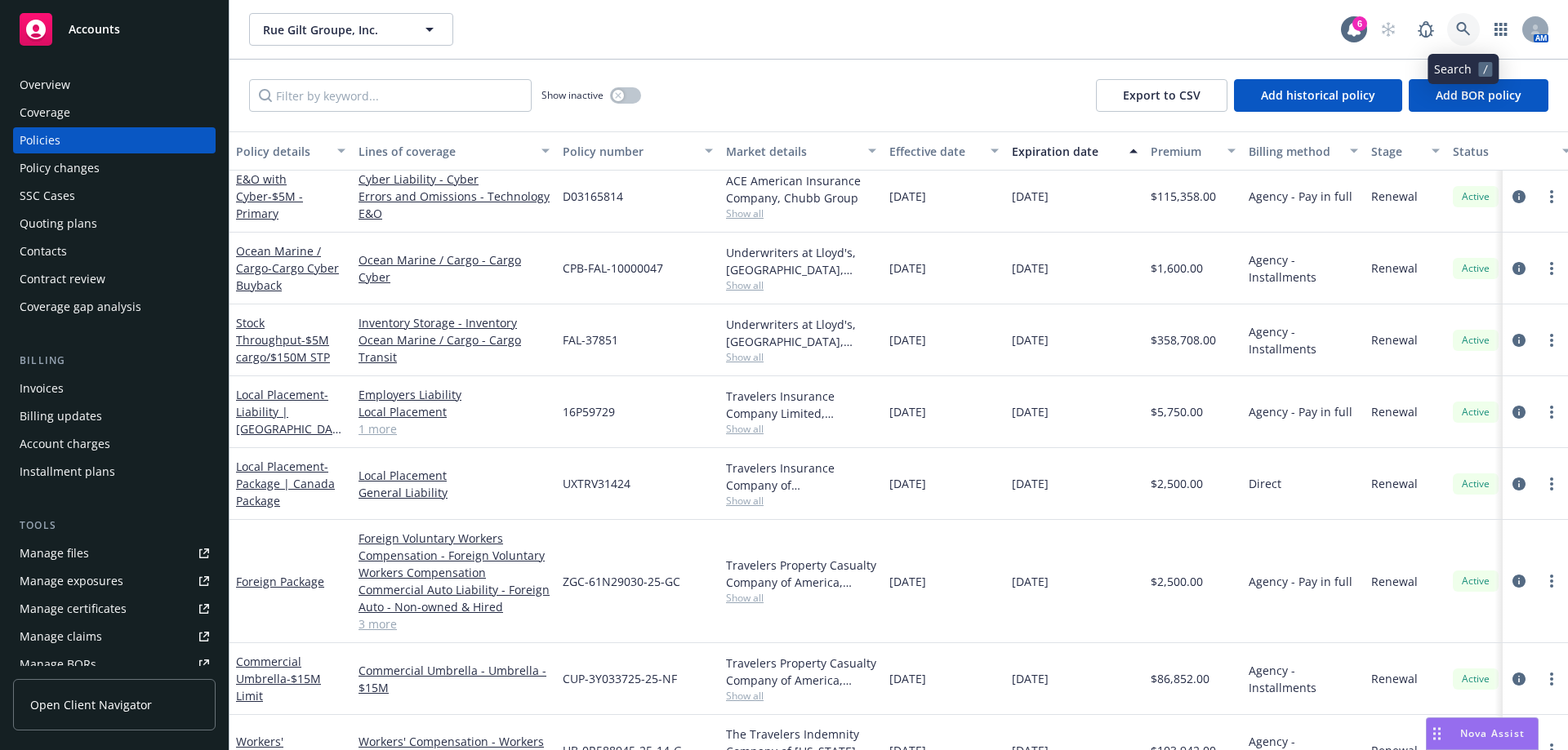
click at [1470, 32] on icon at bounding box center [1464, 29] width 15 height 15
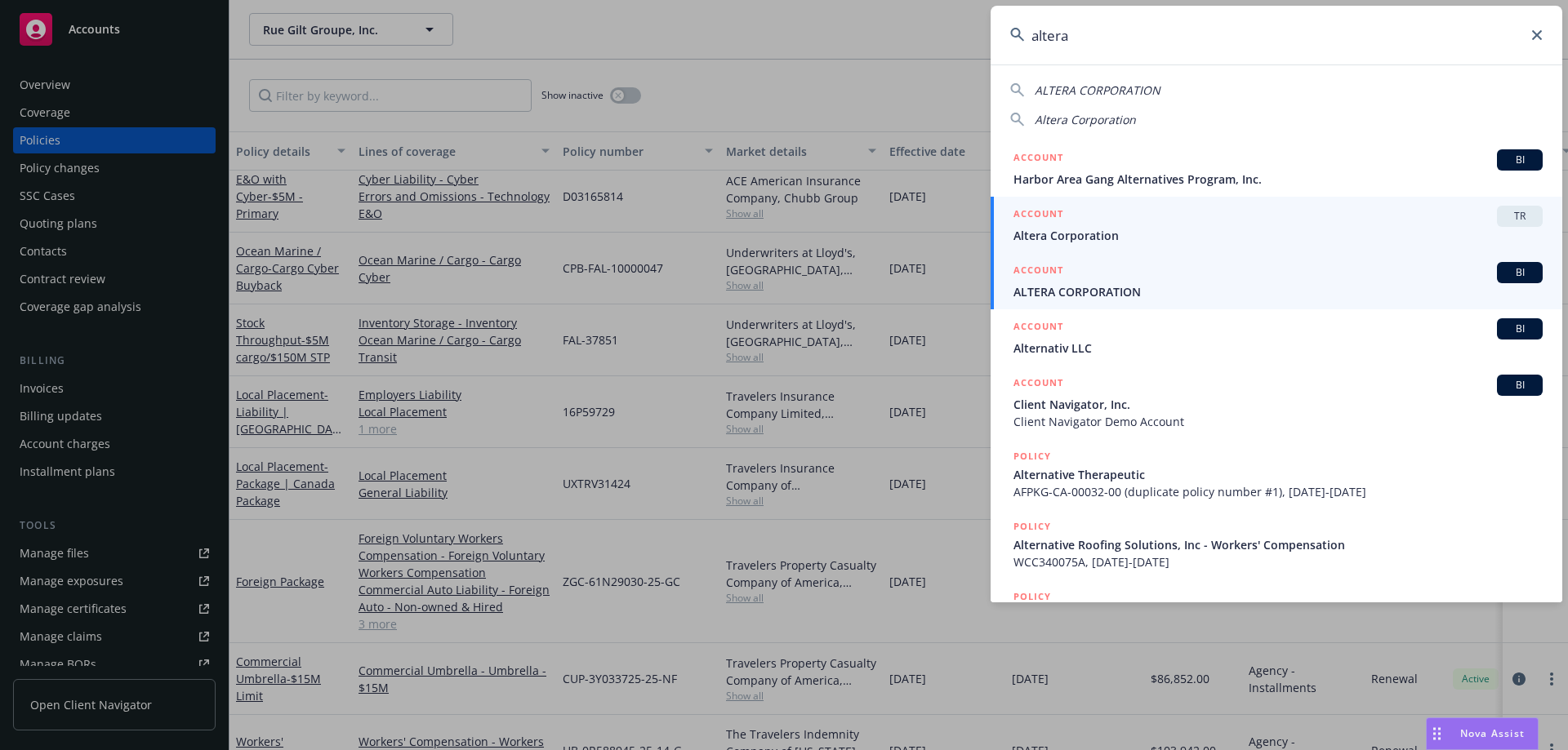
type input "altera"
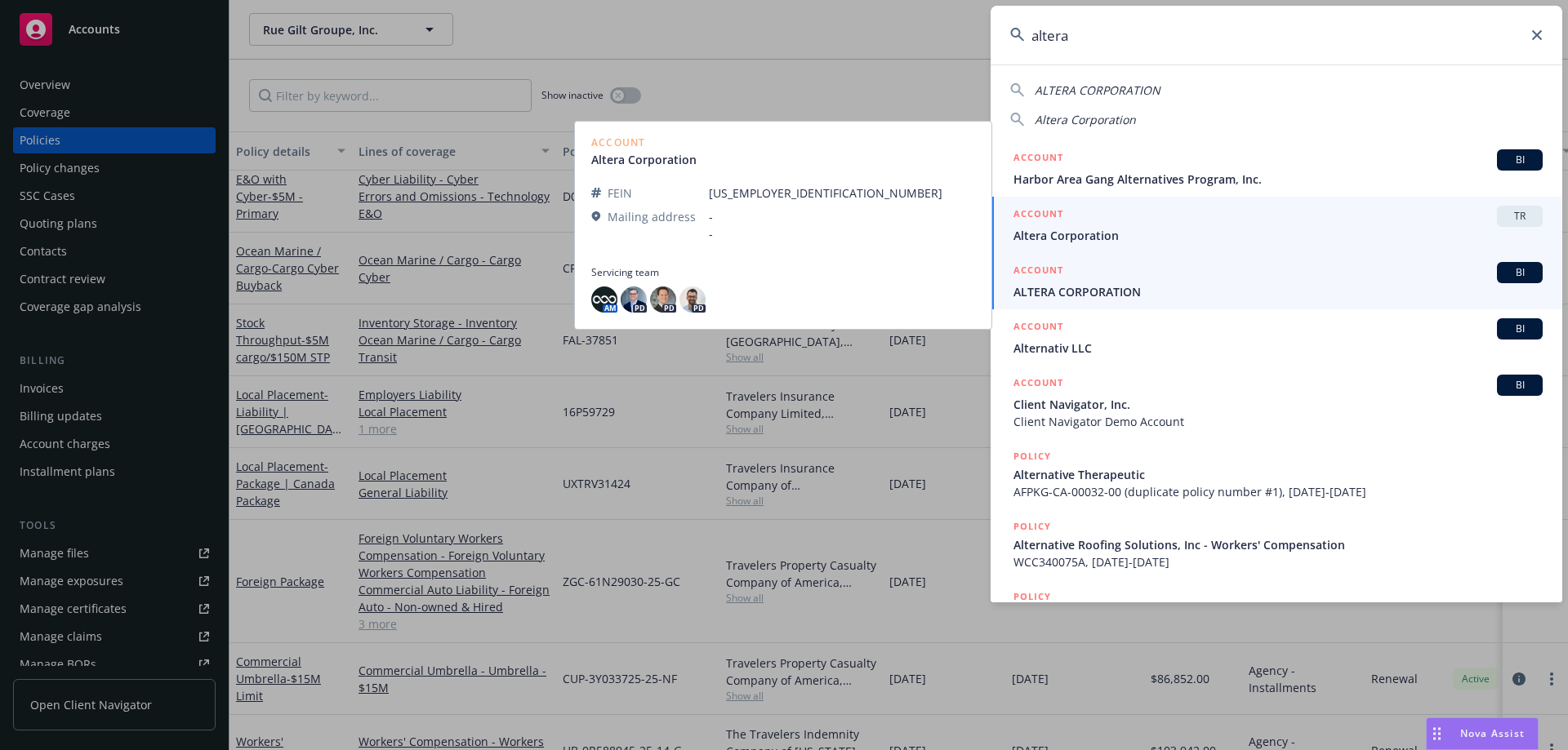
click at [1085, 281] on div "ACCOUNT BI" at bounding box center [1279, 272] width 529 height 21
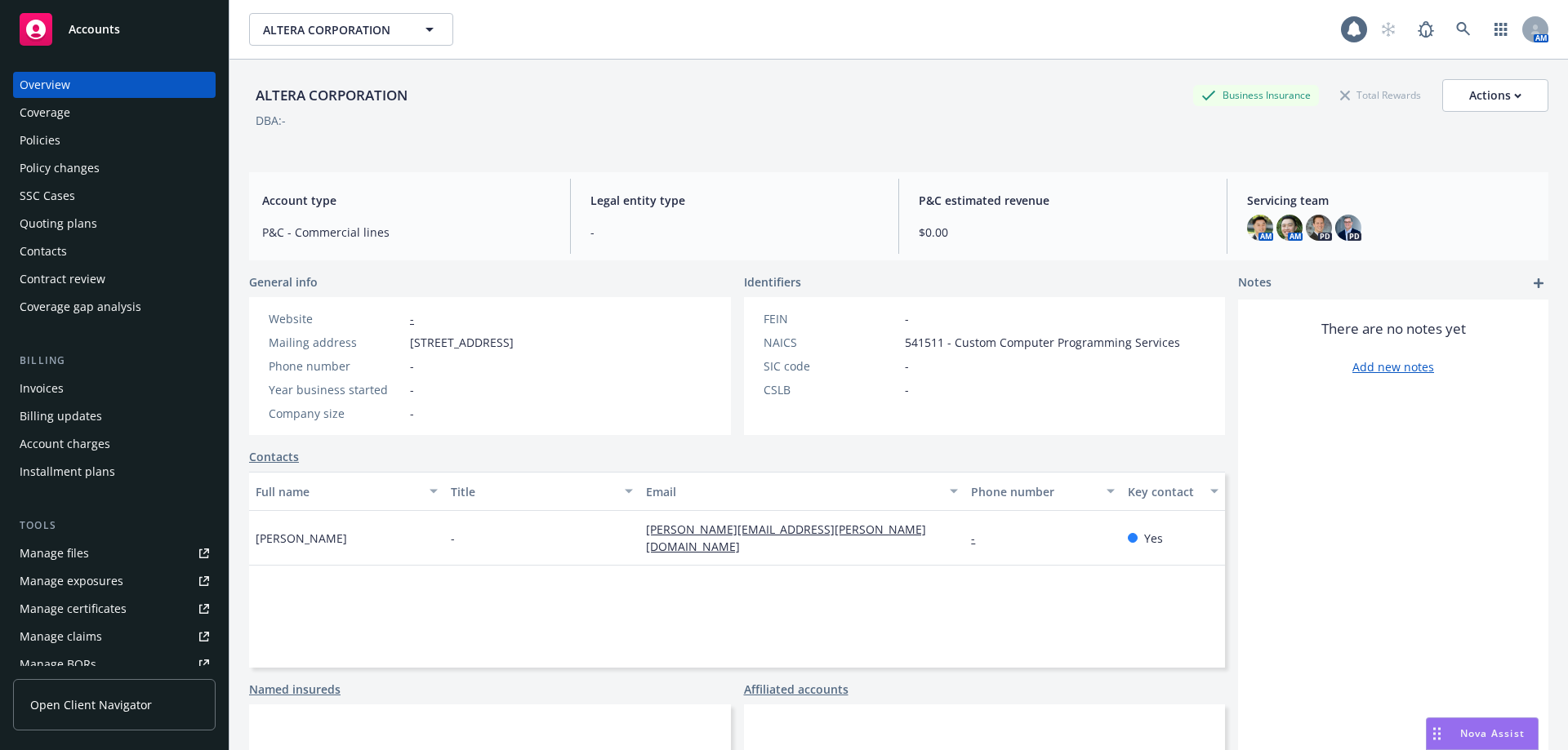
click at [24, 135] on div "Policies" at bounding box center [40, 140] width 41 height 26
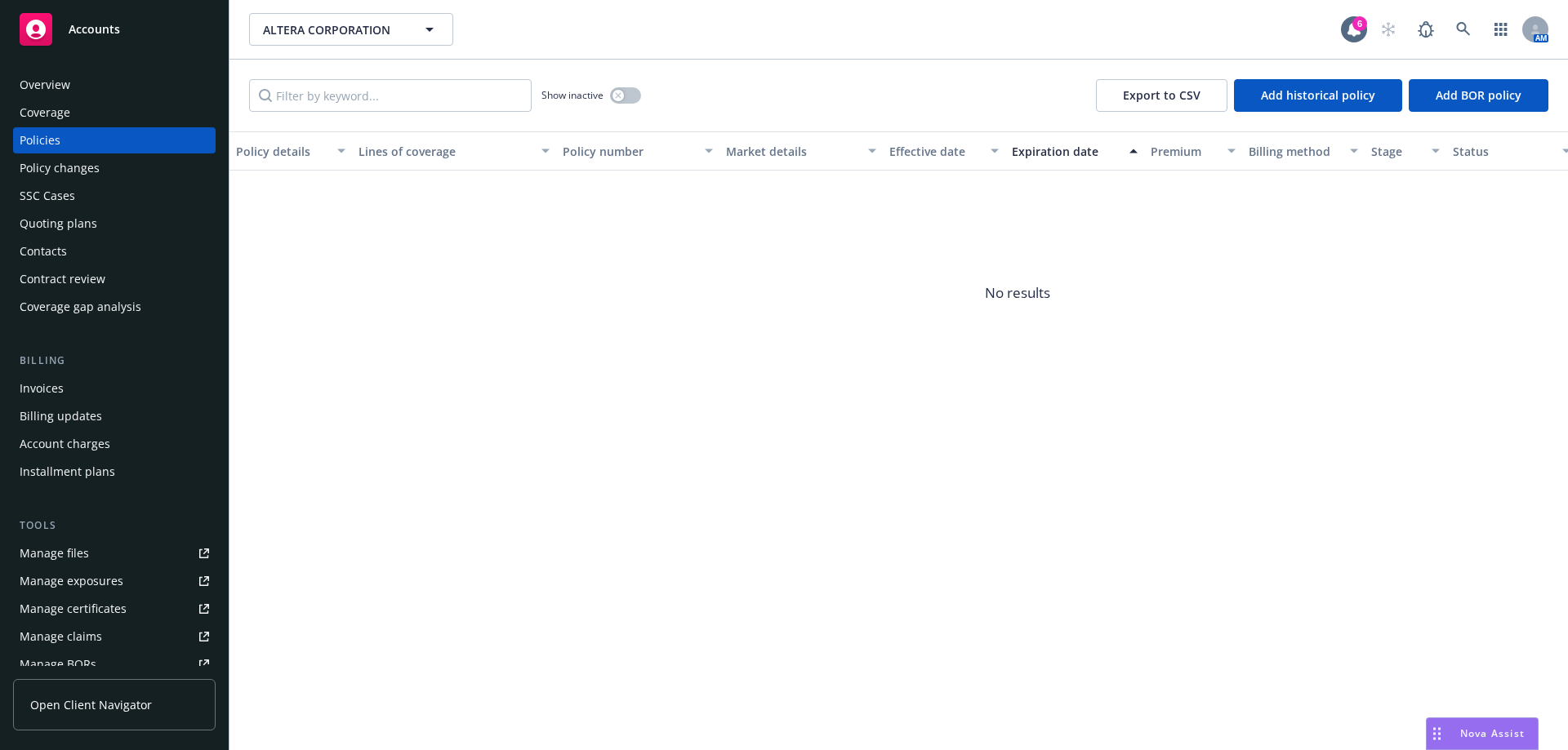
click at [67, 223] on div "Quoting plans" at bounding box center [58, 224] width 78 height 26
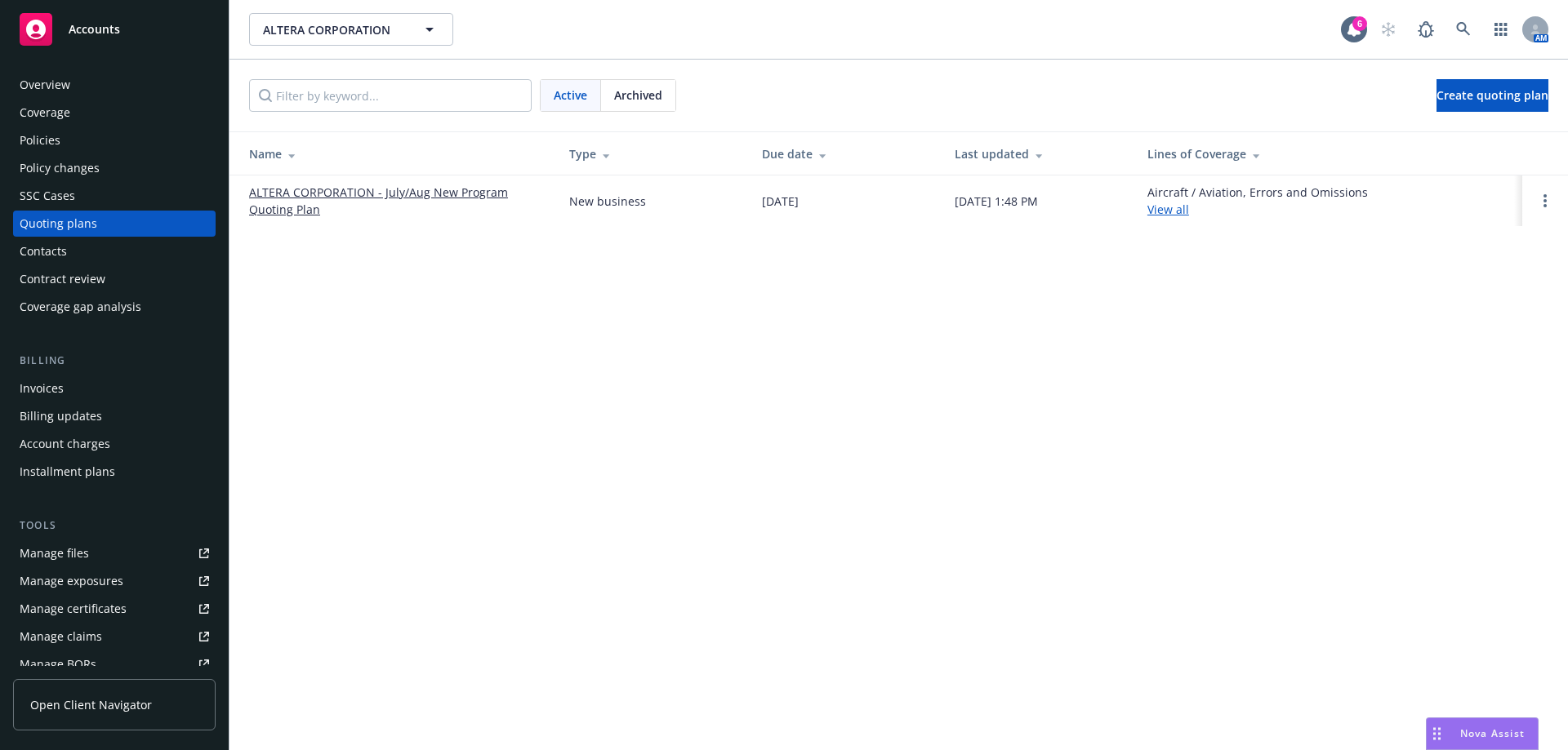
click at [270, 197] on link "ALTERA CORPORATION - July/Aug New Program Quoting Plan" at bounding box center [396, 200] width 294 height 34
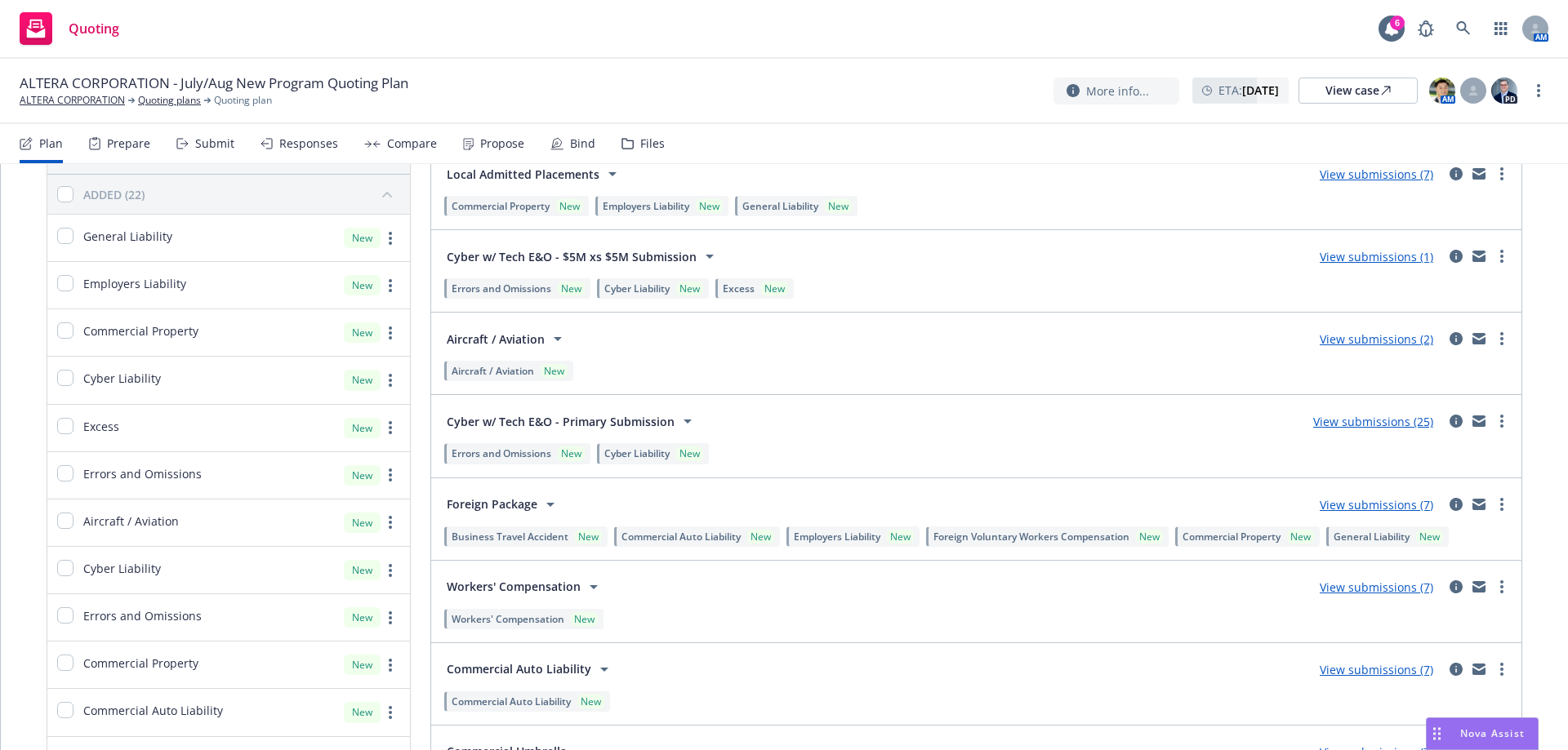
scroll to position [163, 0]
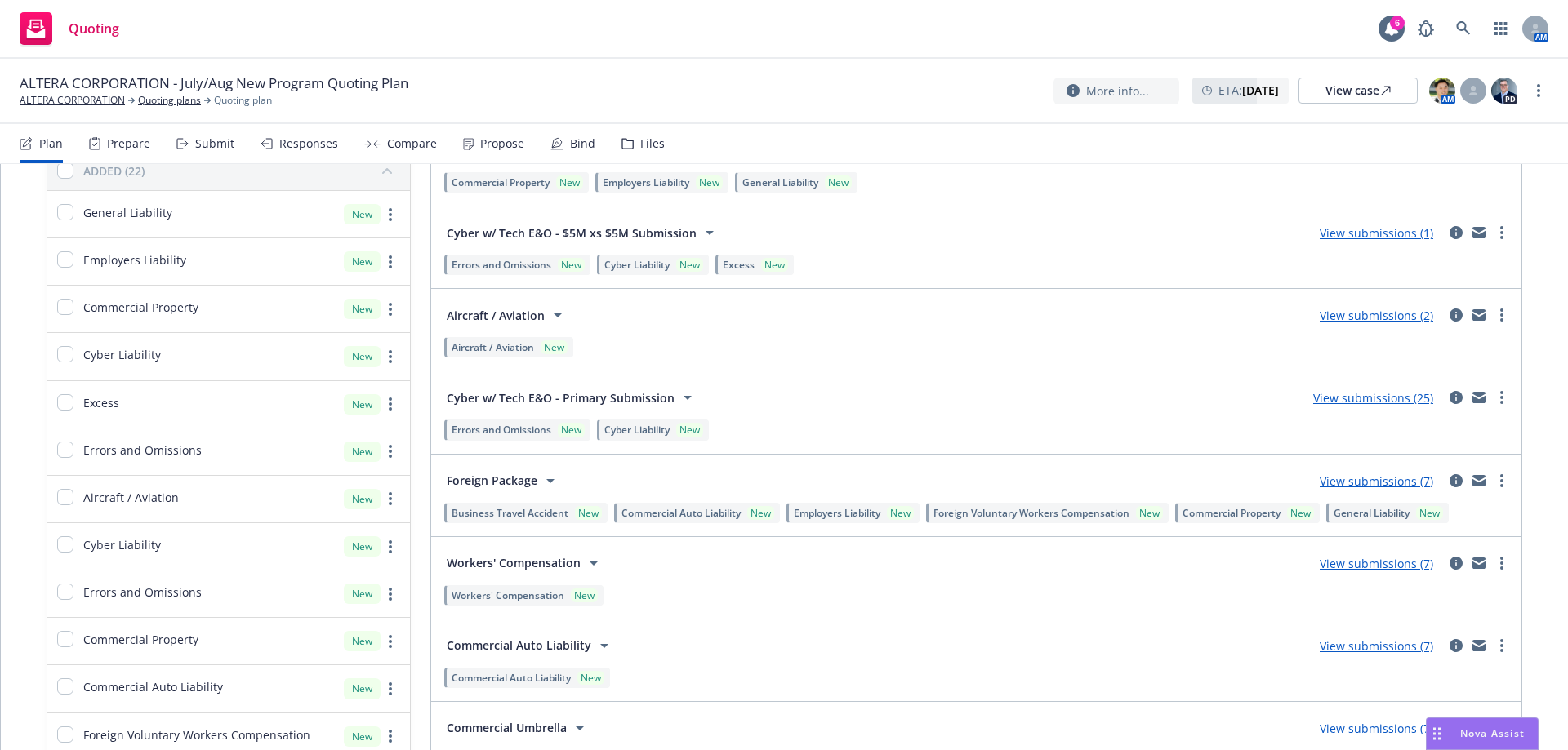
click at [1387, 399] on link "View submissions (25)" at bounding box center [1373, 398] width 120 height 16
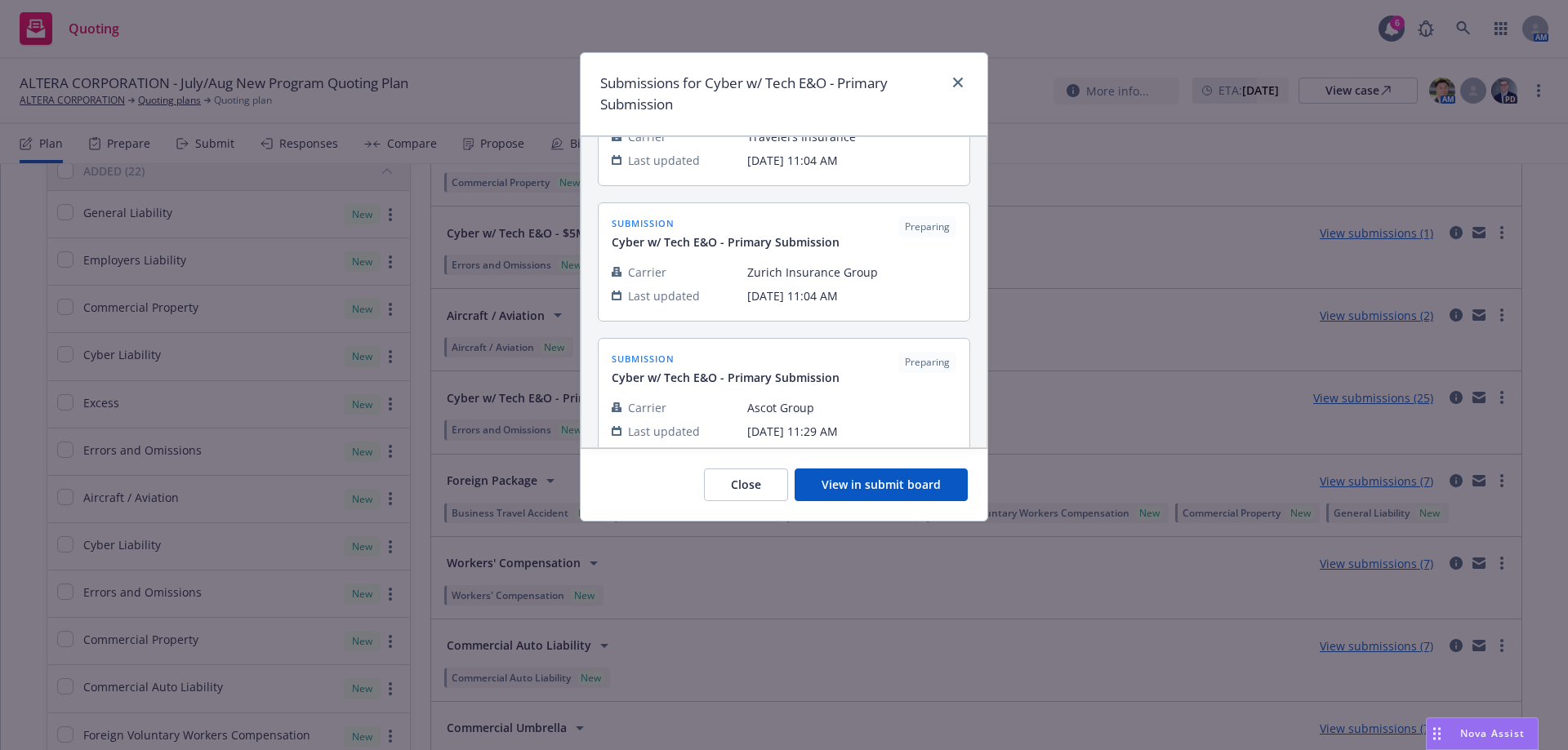
scroll to position [3186, 0]
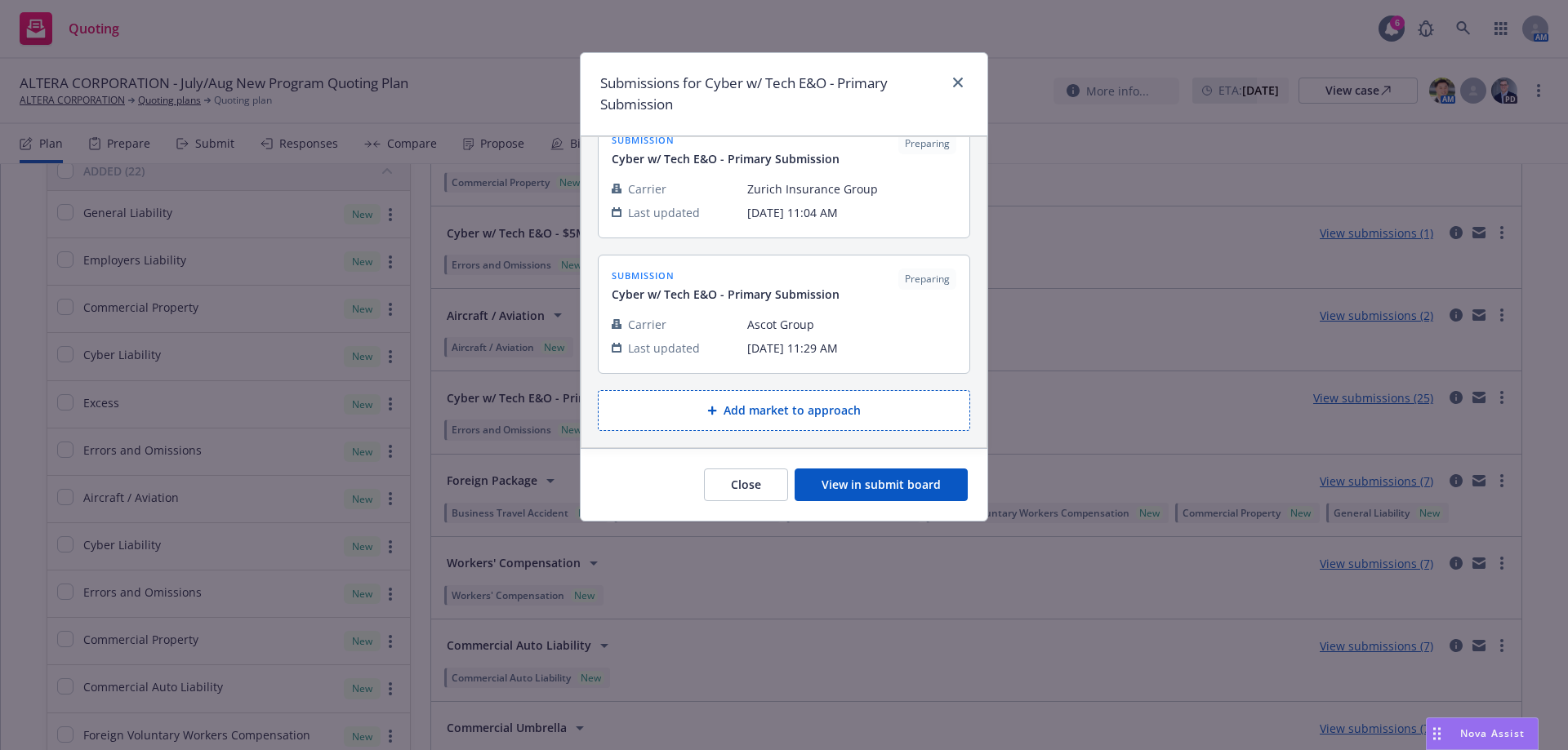
click at [903, 488] on button "View in submit board" at bounding box center [882, 485] width 173 height 33
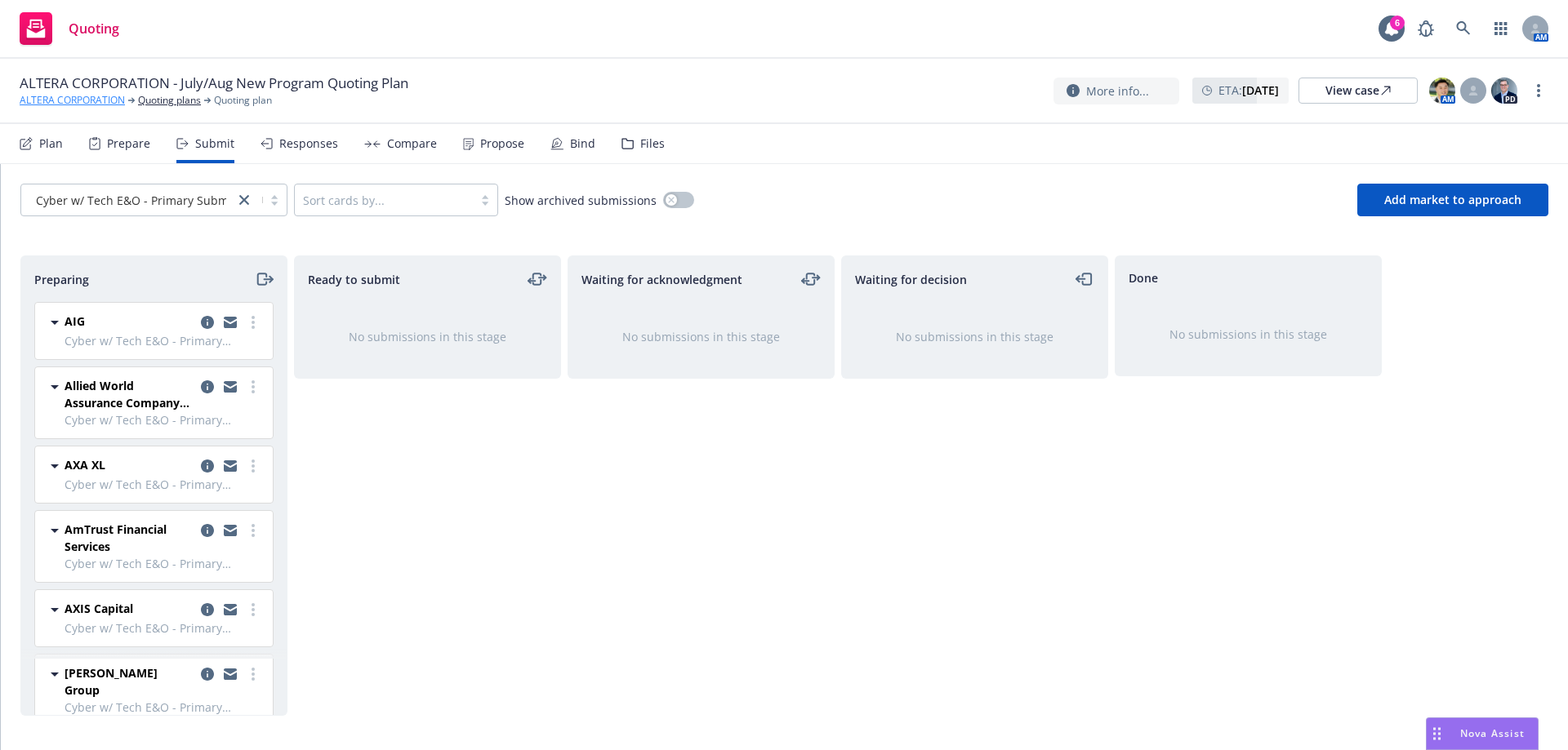
click at [63, 99] on link "ALTERA CORPORATION" at bounding box center [72, 100] width 105 height 15
